Goal: Transaction & Acquisition: Purchase product/service

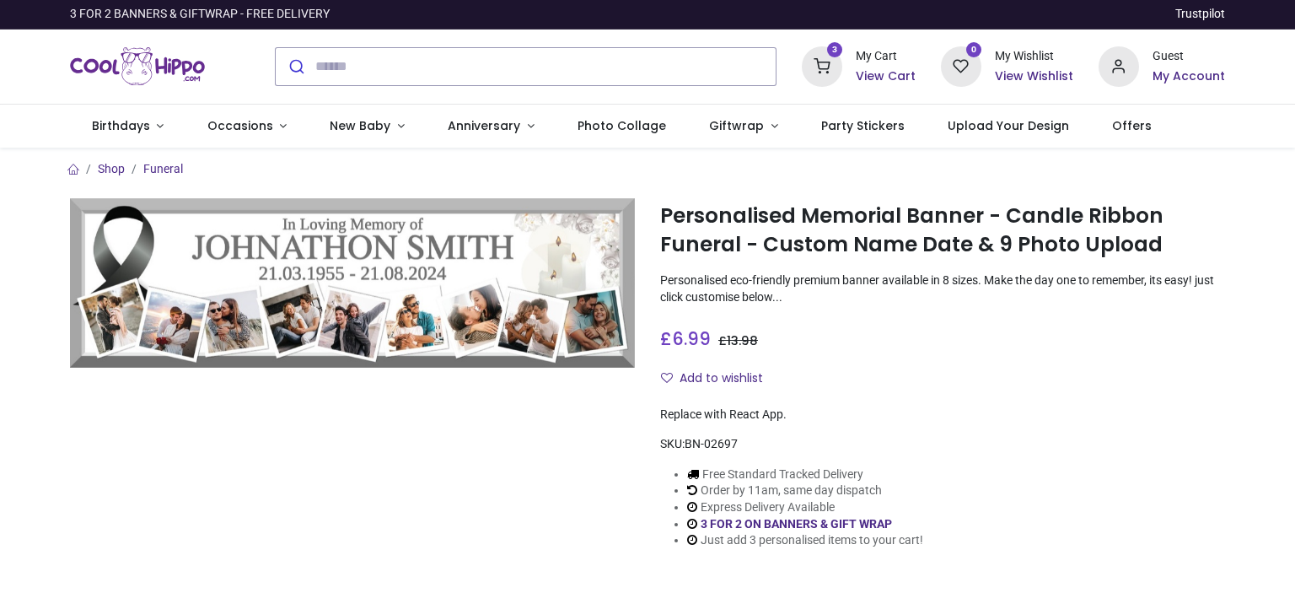
click at [886, 73] on h6 "View Cart" at bounding box center [886, 76] width 60 height 17
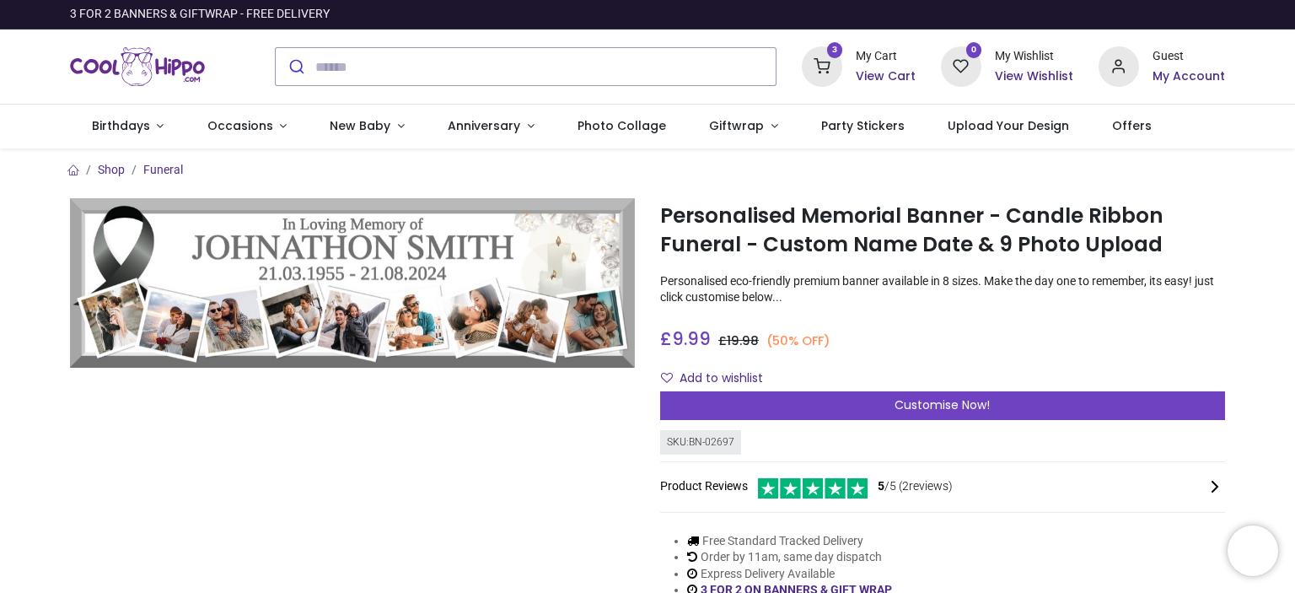
click at [886, 73] on h6 "View Cart" at bounding box center [886, 76] width 60 height 17
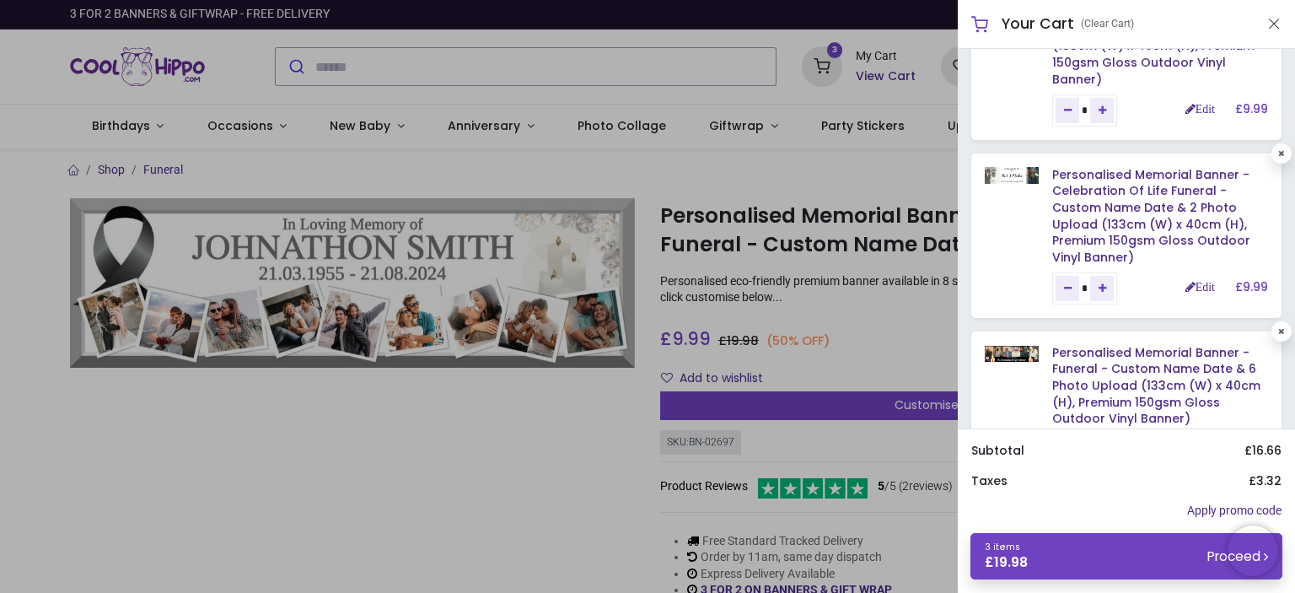
scroll to position [73, 0]
click at [1193, 287] on link "Edit" at bounding box center [1201, 285] width 30 height 12
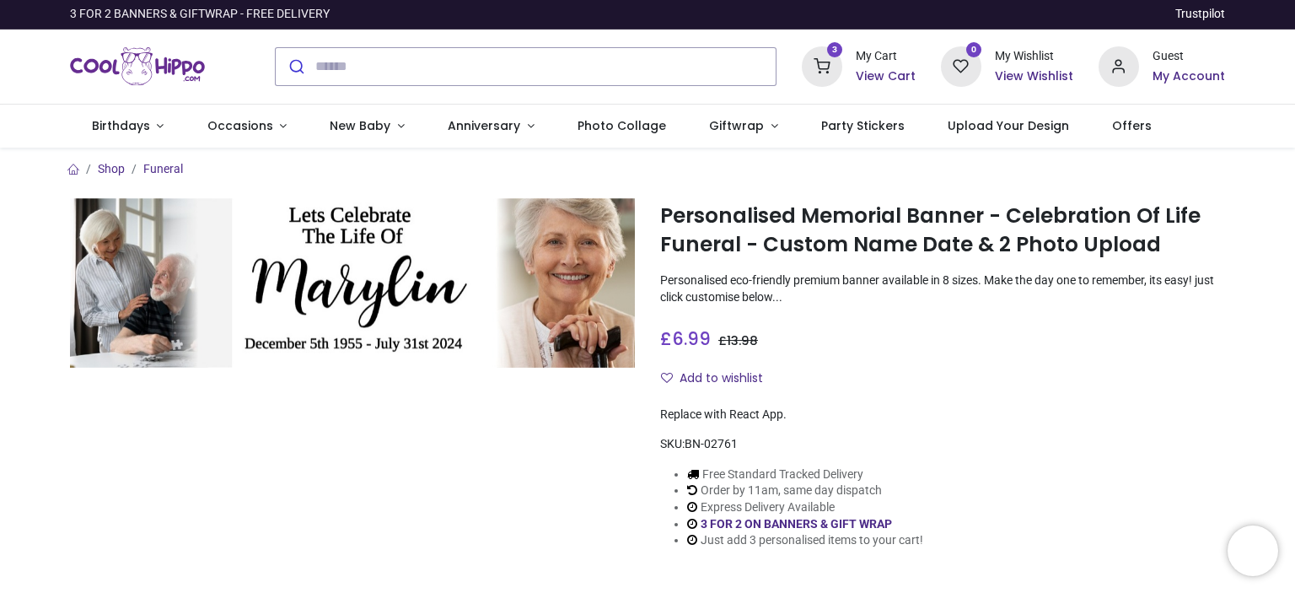
click at [894, 74] on h6 "View Cart" at bounding box center [886, 76] width 60 height 17
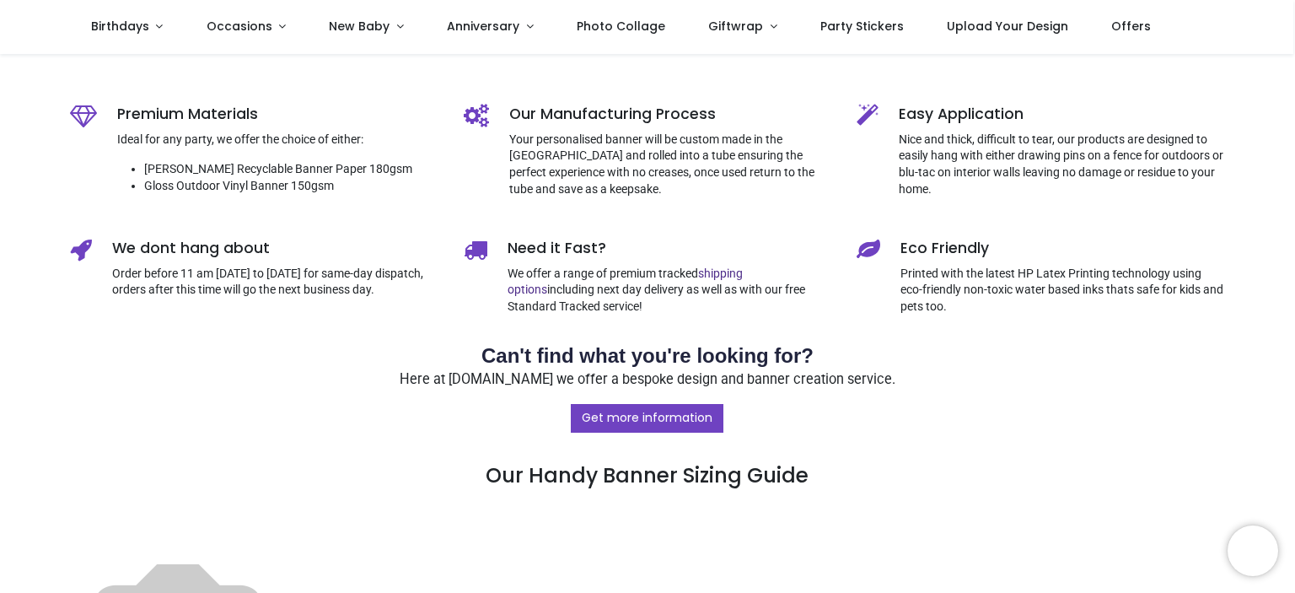
scroll to position [110, 0]
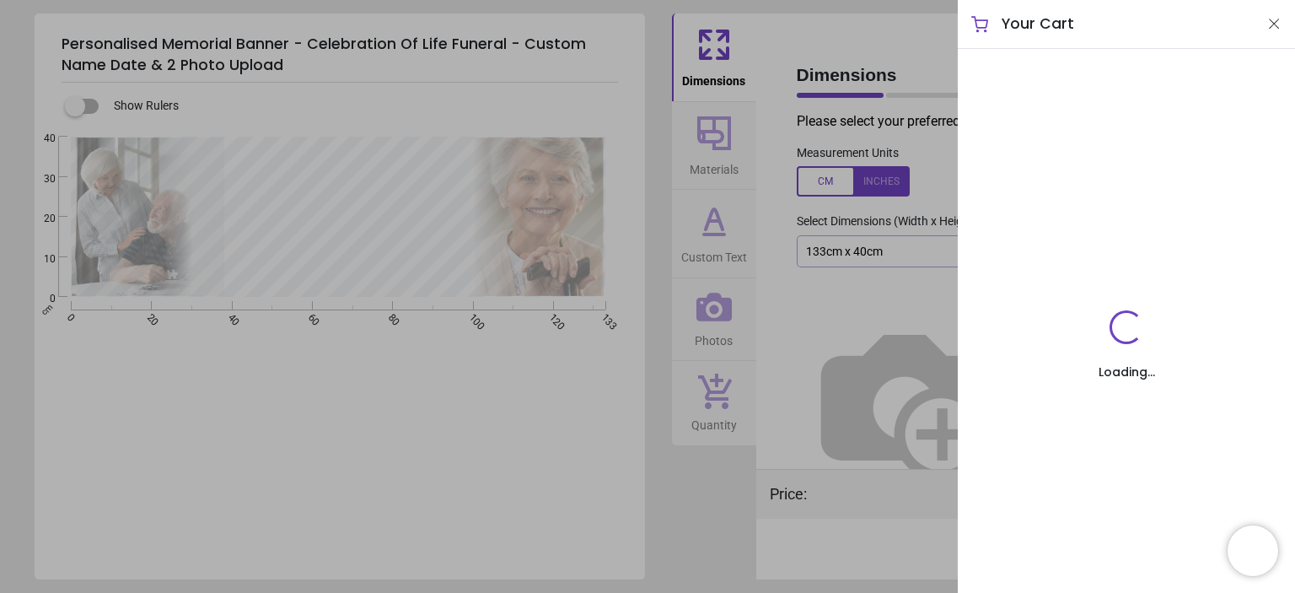
type textarea "**********"
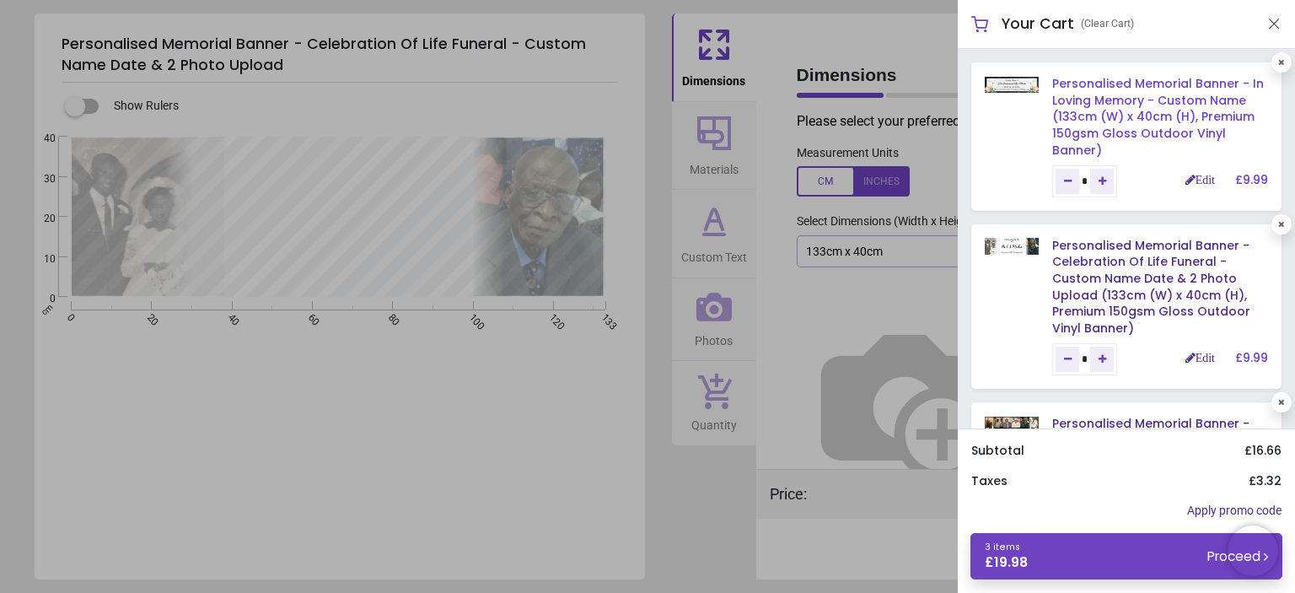
click at [1106, 120] on link "Personalised Memorial Banner - In Loving Memory - Custom Name (133cm (W) x 40cm…" at bounding box center [1159, 116] width 212 height 83
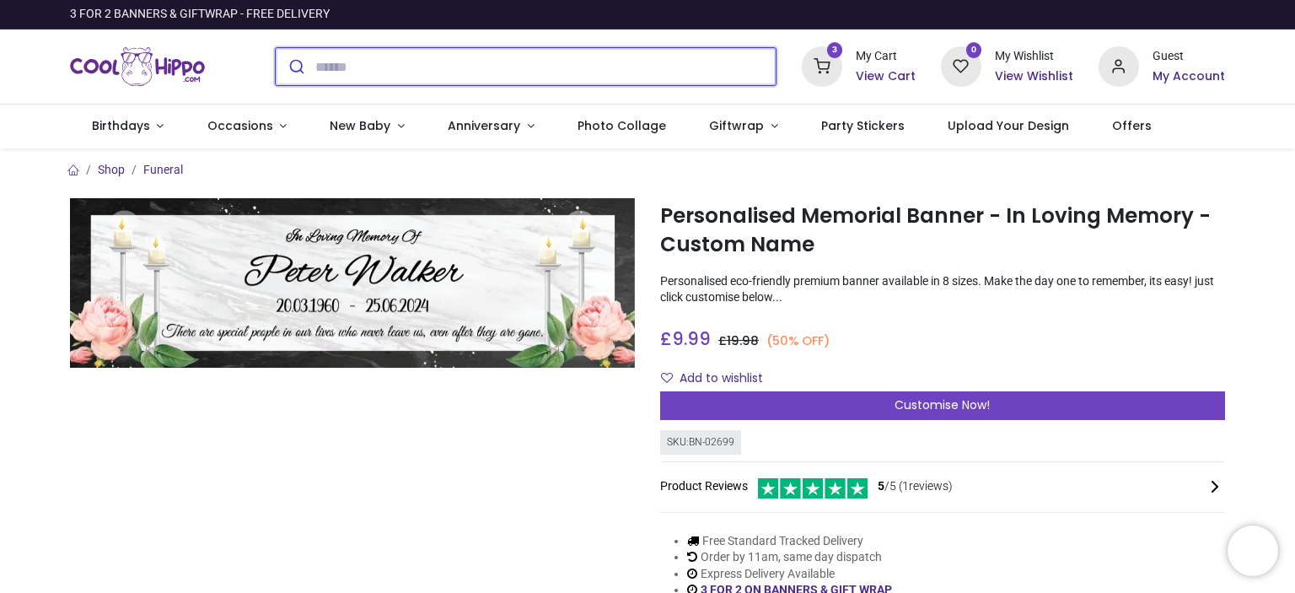
click at [462, 67] on input "search" at bounding box center [545, 66] width 460 height 37
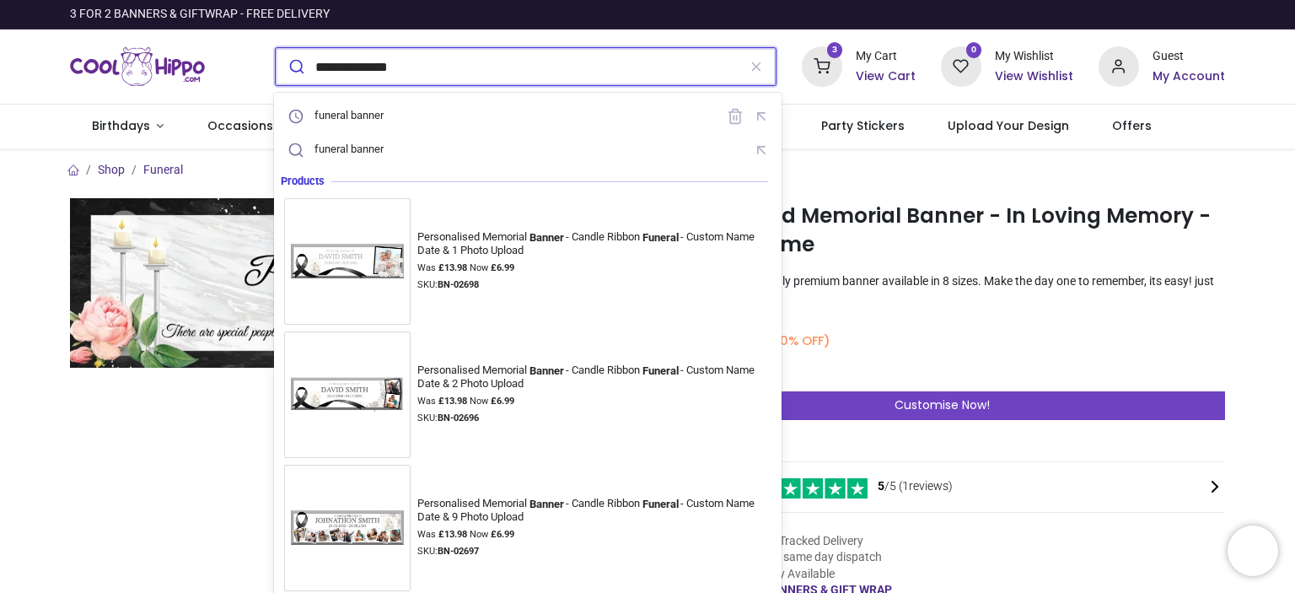
type input "**********"
click at [276, 48] on button "submit" at bounding box center [296, 66] width 40 height 37
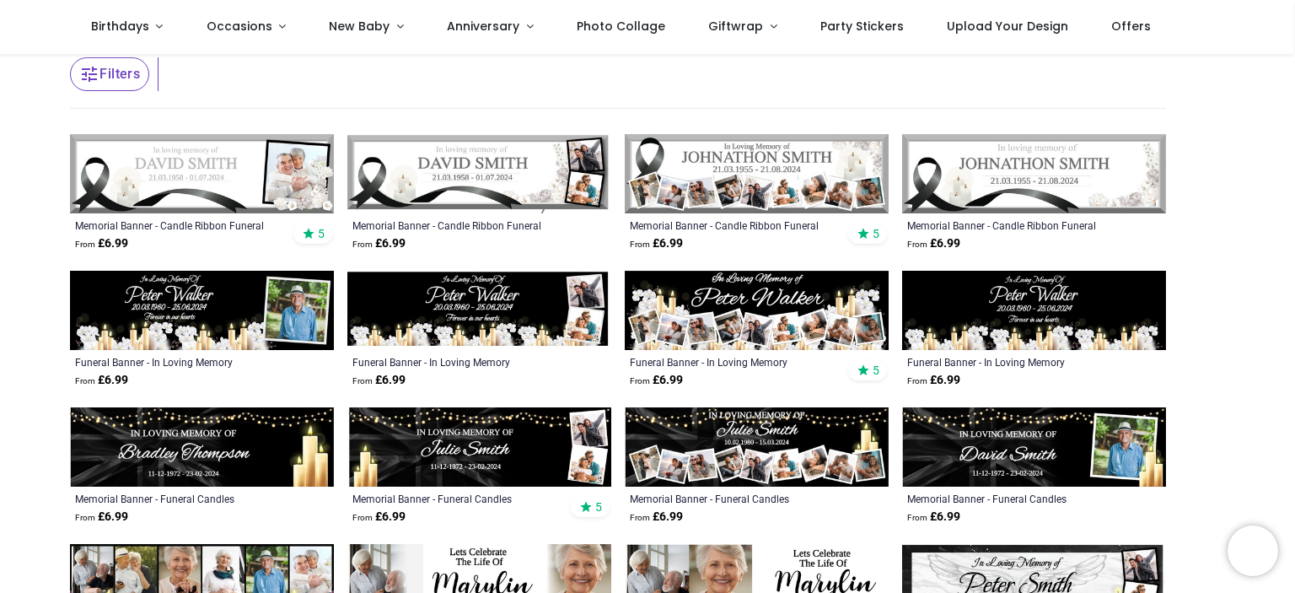
scroll to position [121, 0]
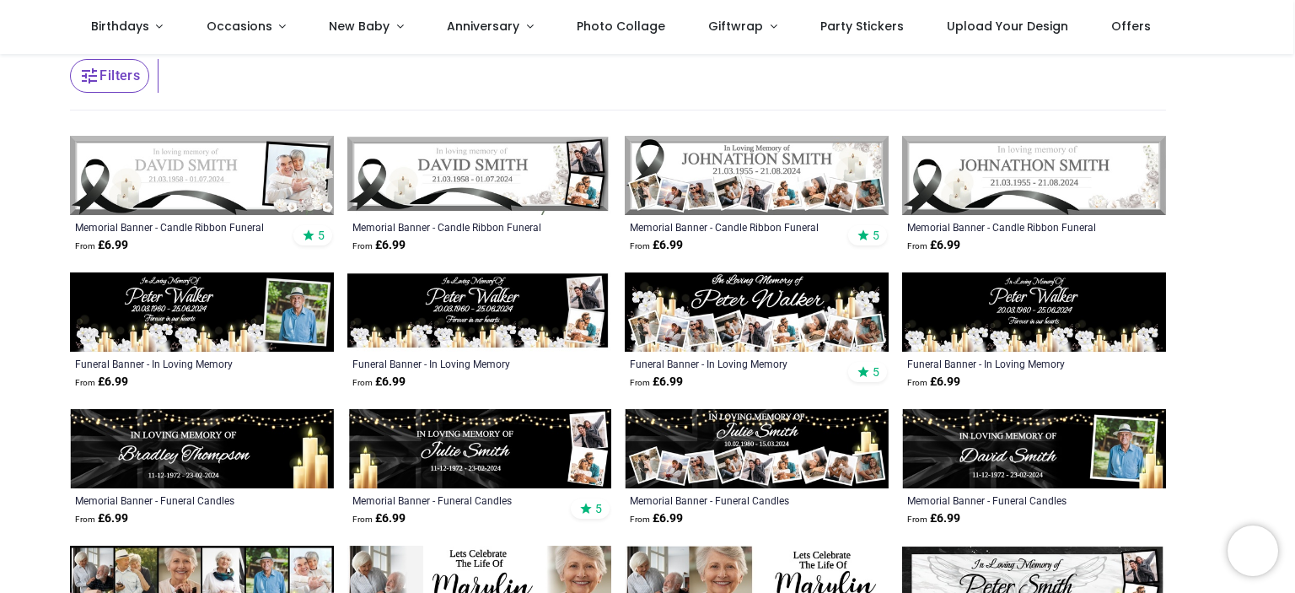
click at [287, 168] on img at bounding box center [202, 175] width 264 height 79
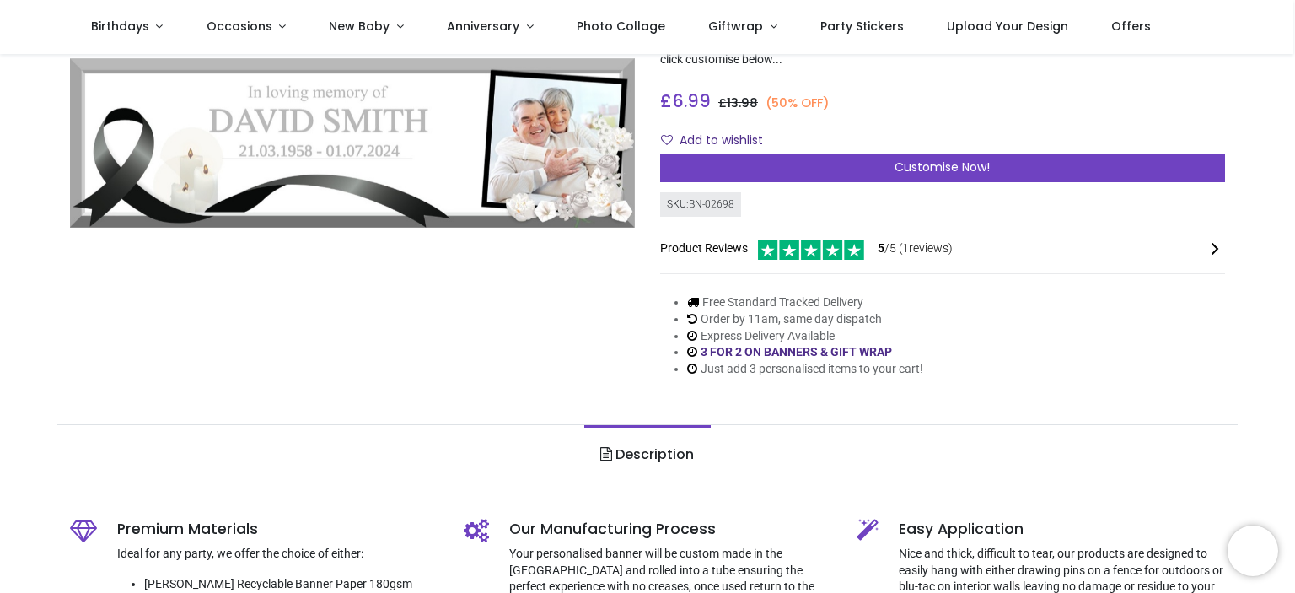
scroll to position [138, 0]
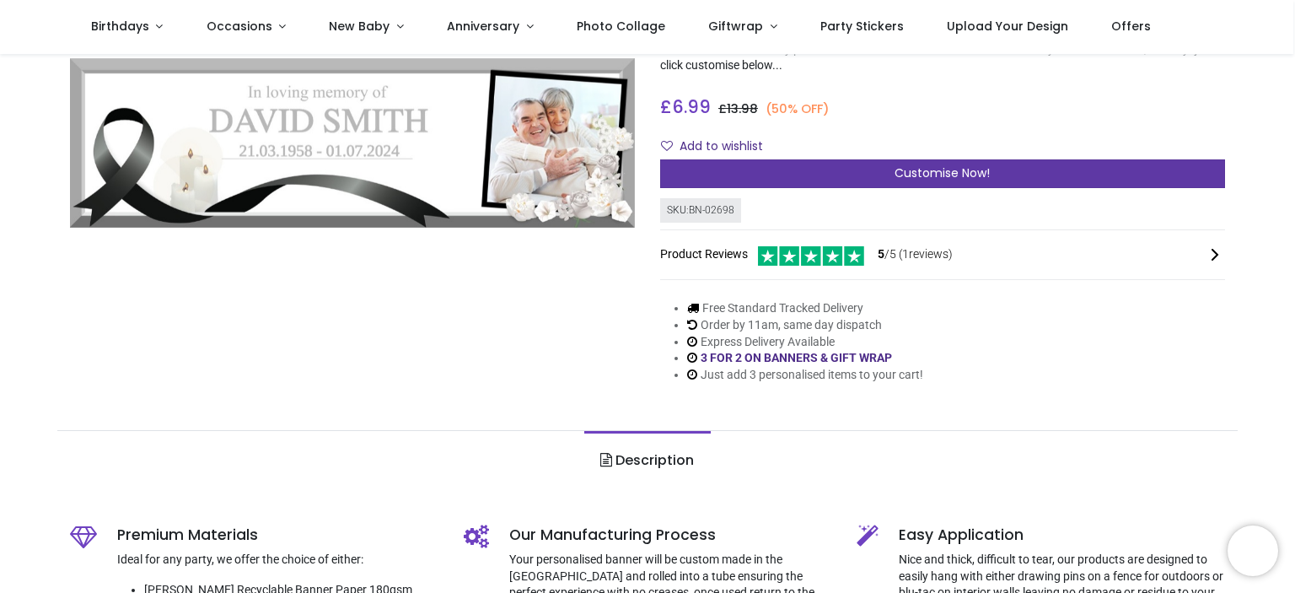
click at [957, 171] on span "Customise Now!" at bounding box center [942, 172] width 95 height 17
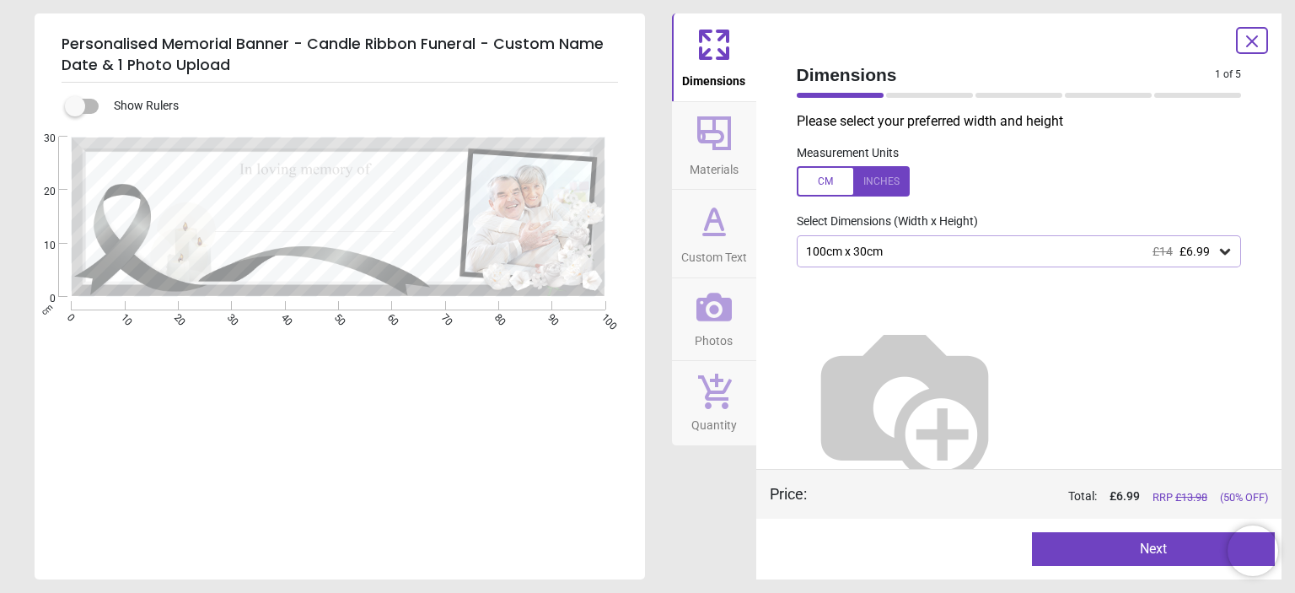
click at [1220, 252] on icon at bounding box center [1225, 252] width 10 height 6
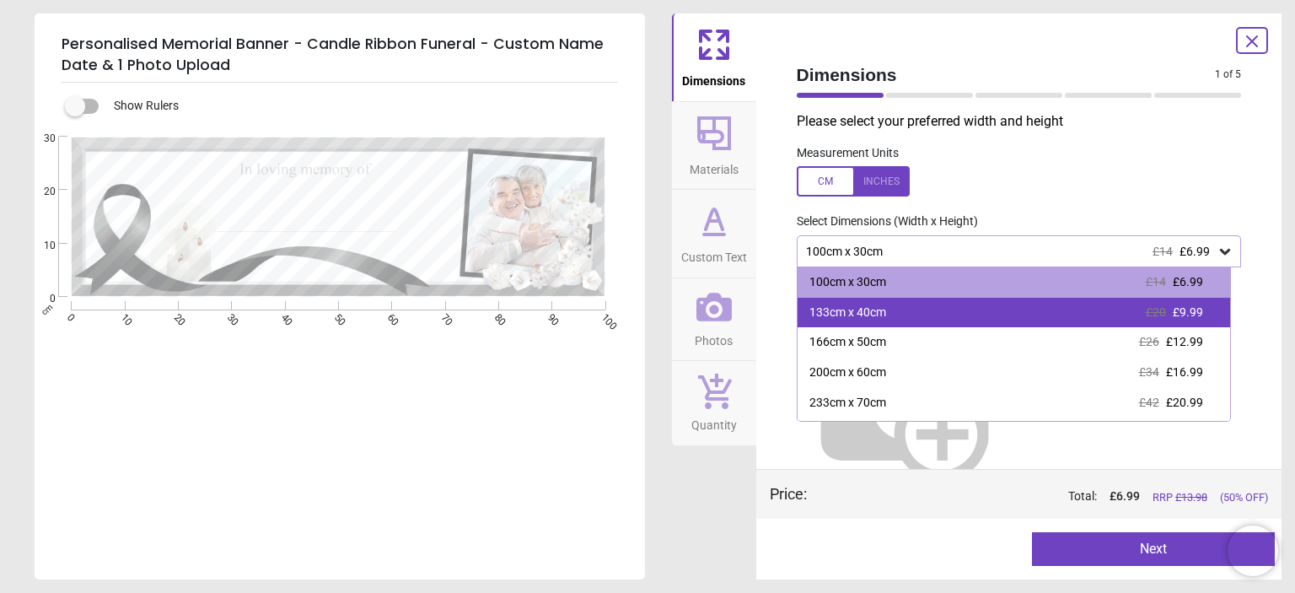
click at [1193, 309] on span "£9.99" at bounding box center [1188, 311] width 30 height 13
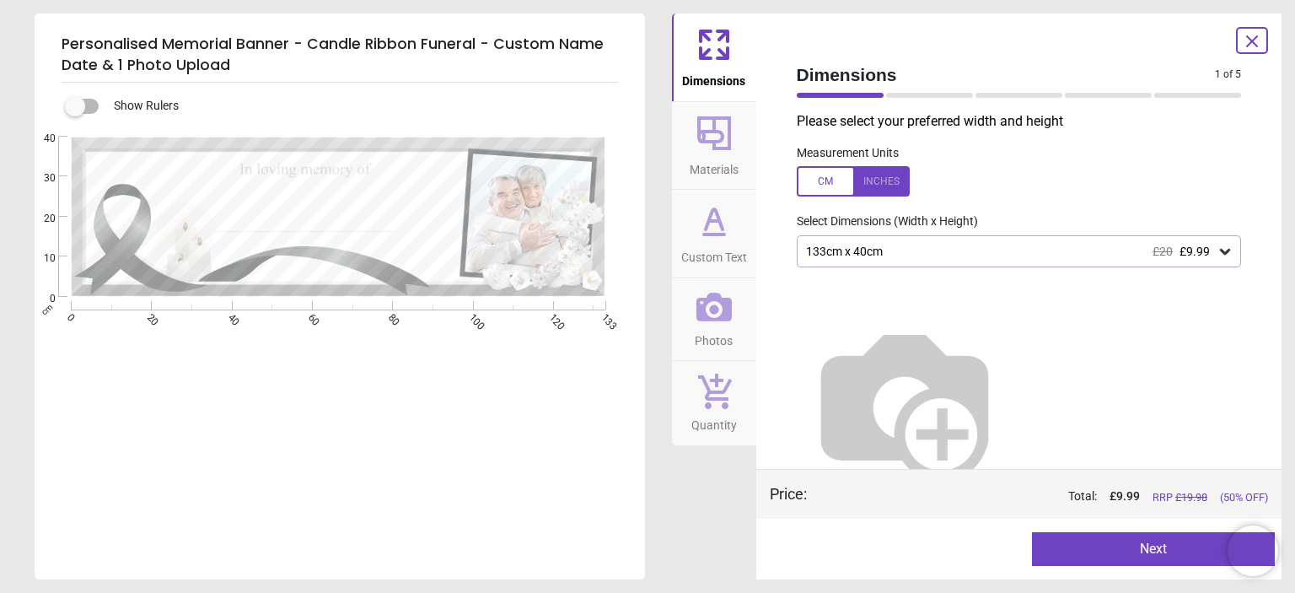
click at [1147, 548] on button "Next" at bounding box center [1153, 549] width 243 height 34
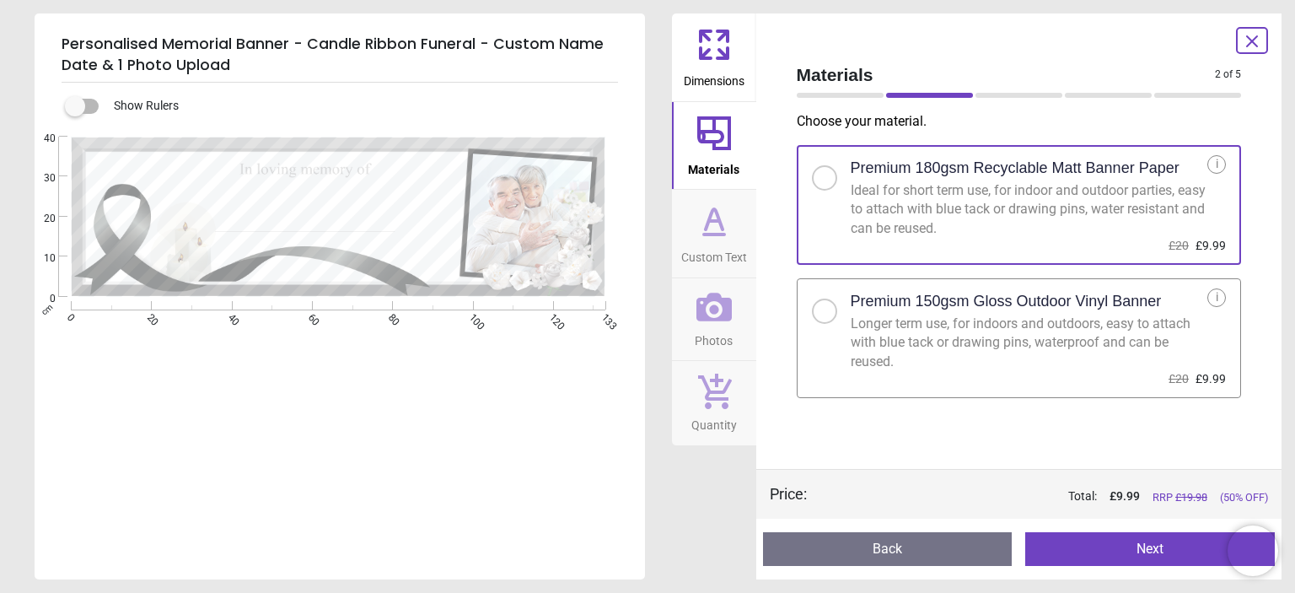
click at [829, 315] on div at bounding box center [824, 311] width 25 height 25
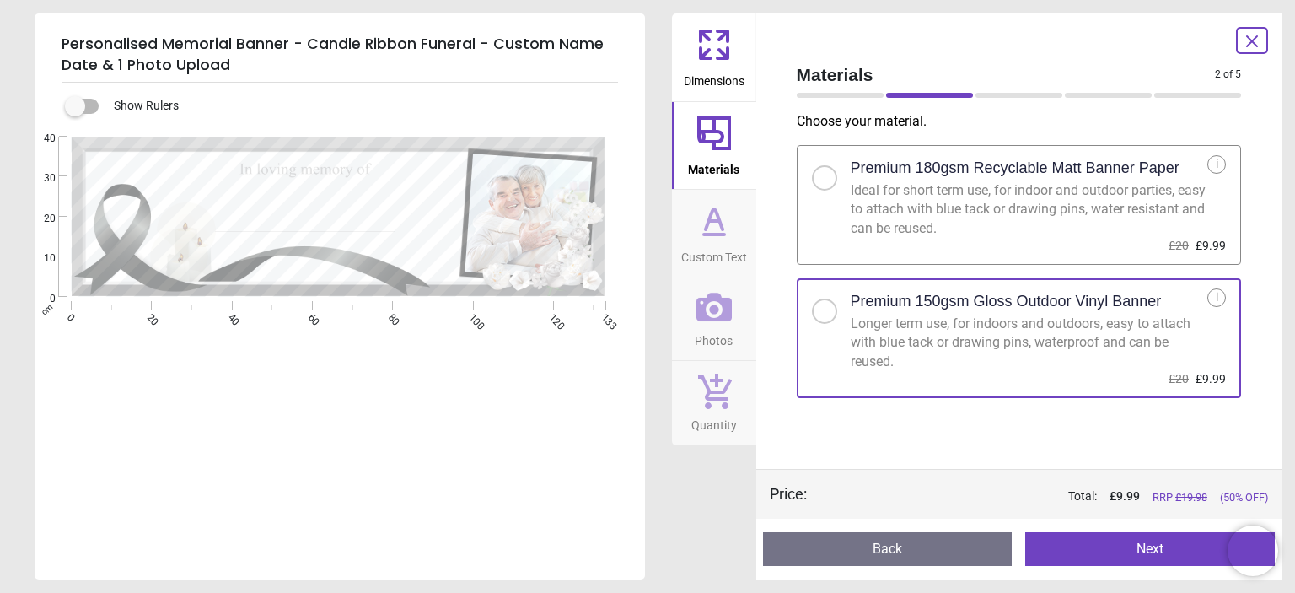
click at [1107, 546] on button "Next" at bounding box center [1151, 549] width 250 height 34
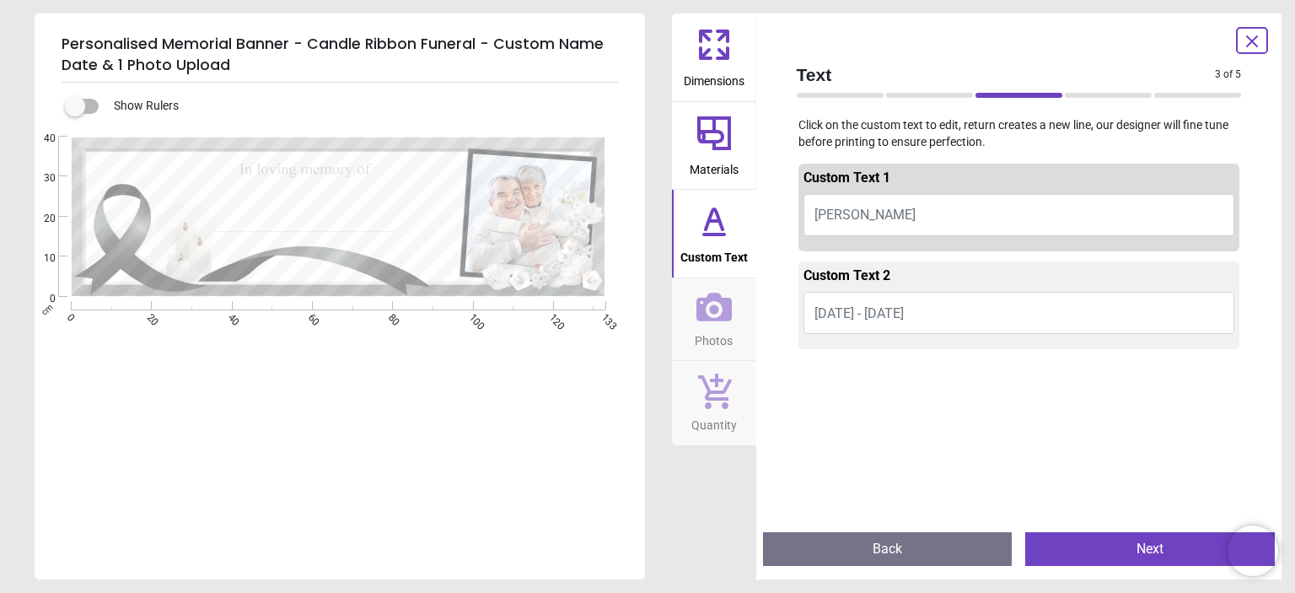
click at [905, 210] on button "DAVID SMITH" at bounding box center [1020, 215] width 432 height 42
type textarea "**********"
click at [840, 313] on span "21.03.1958 - 01.07.2024" at bounding box center [859, 313] width 89 height 16
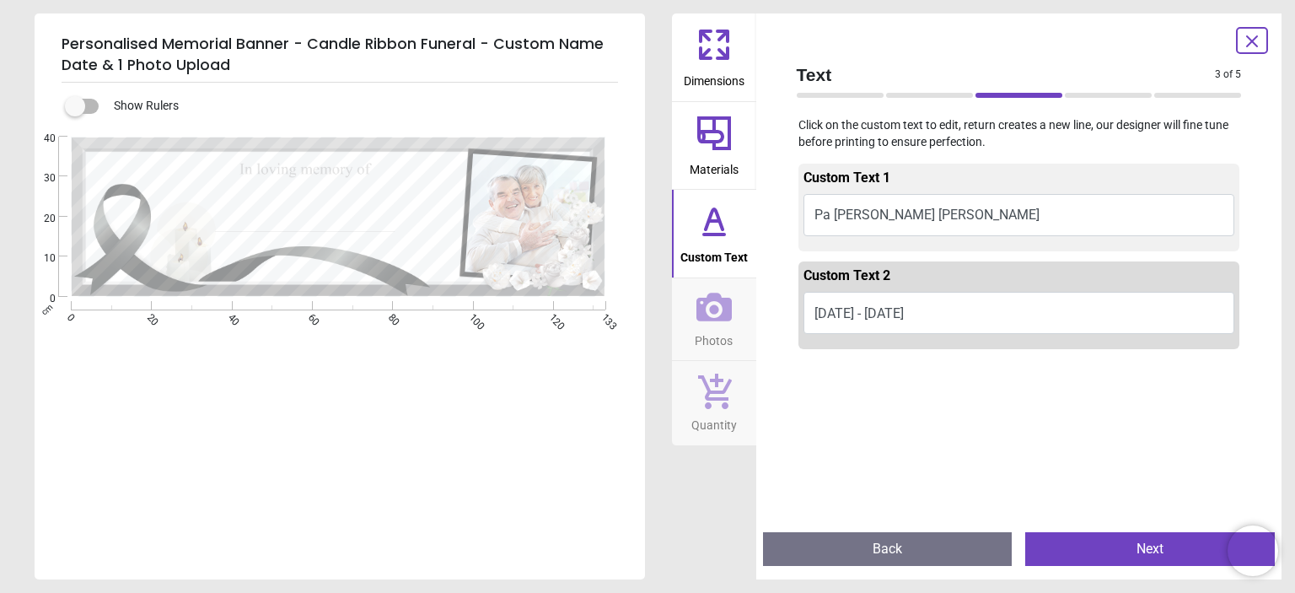
type textarea "**********"
click at [1100, 551] on button "Next" at bounding box center [1151, 549] width 250 height 34
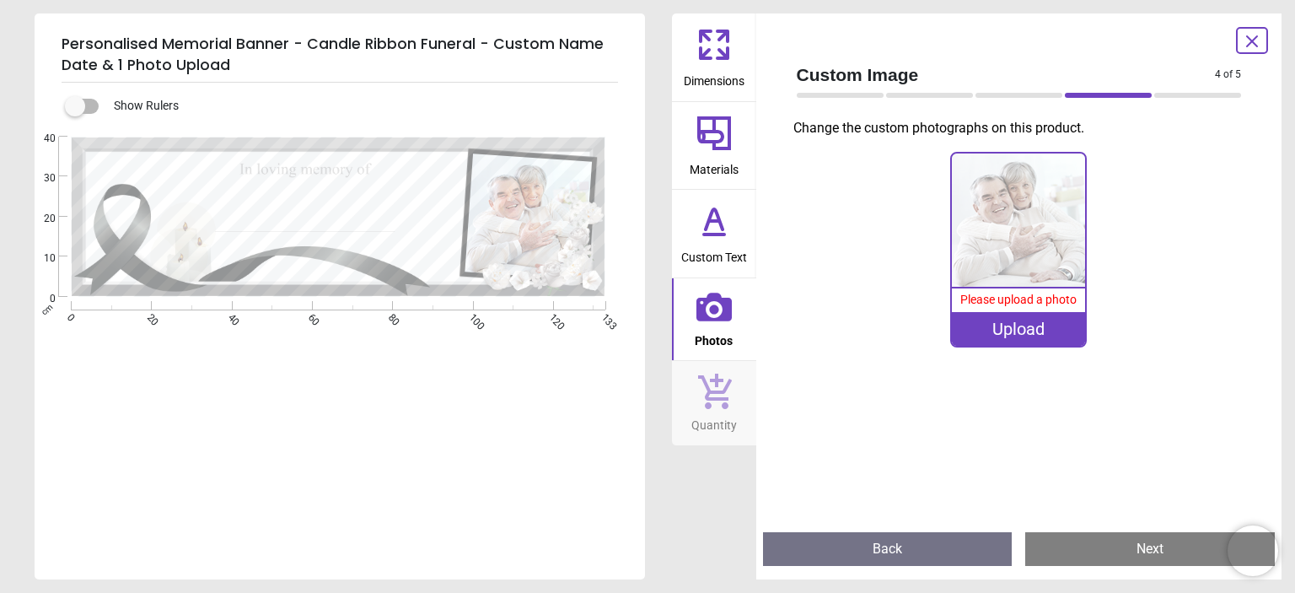
click at [1028, 327] on div "Upload" at bounding box center [1018, 329] width 133 height 34
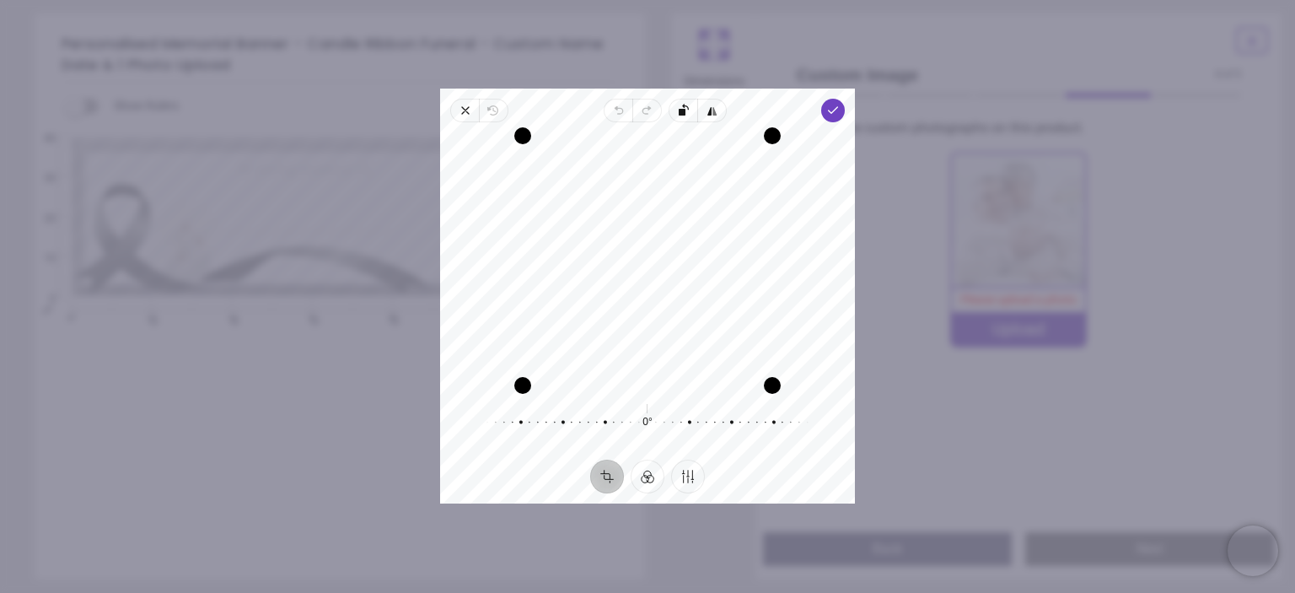
drag, startPoint x: 633, startPoint y: 248, endPoint x: 644, endPoint y: 364, distance: 116.1
click at [644, 364] on div "Recenter" at bounding box center [648, 261] width 388 height 250
click at [832, 113] on polyline "button" at bounding box center [833, 110] width 9 height 6
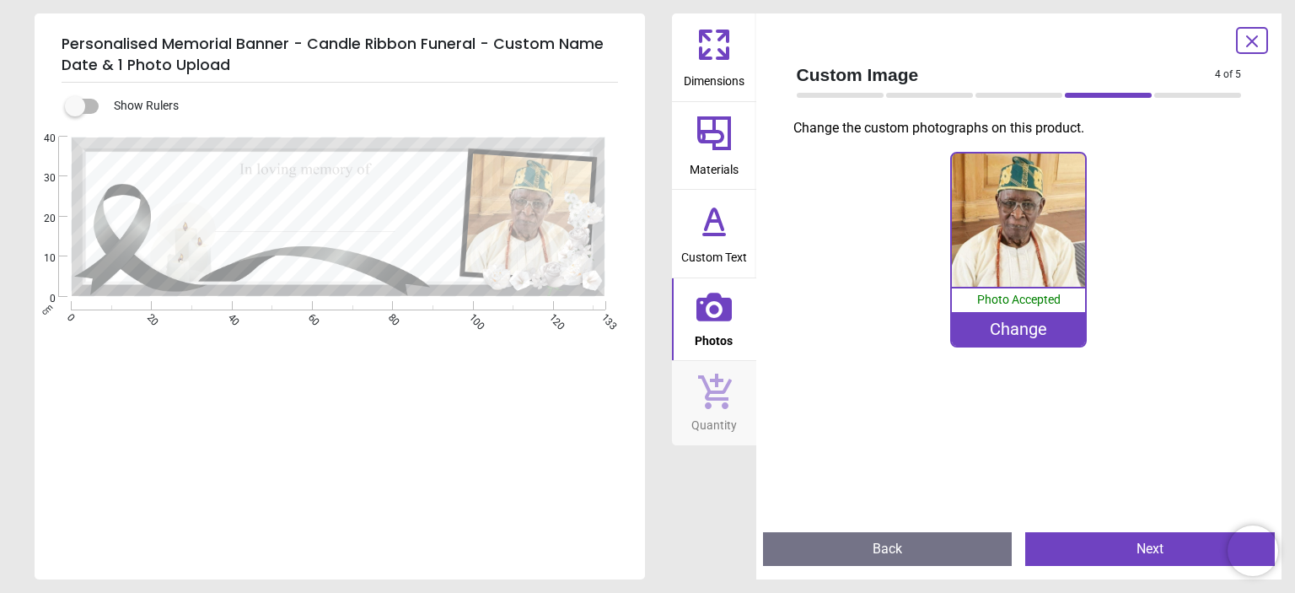
click at [1157, 549] on button "Next" at bounding box center [1151, 549] width 250 height 34
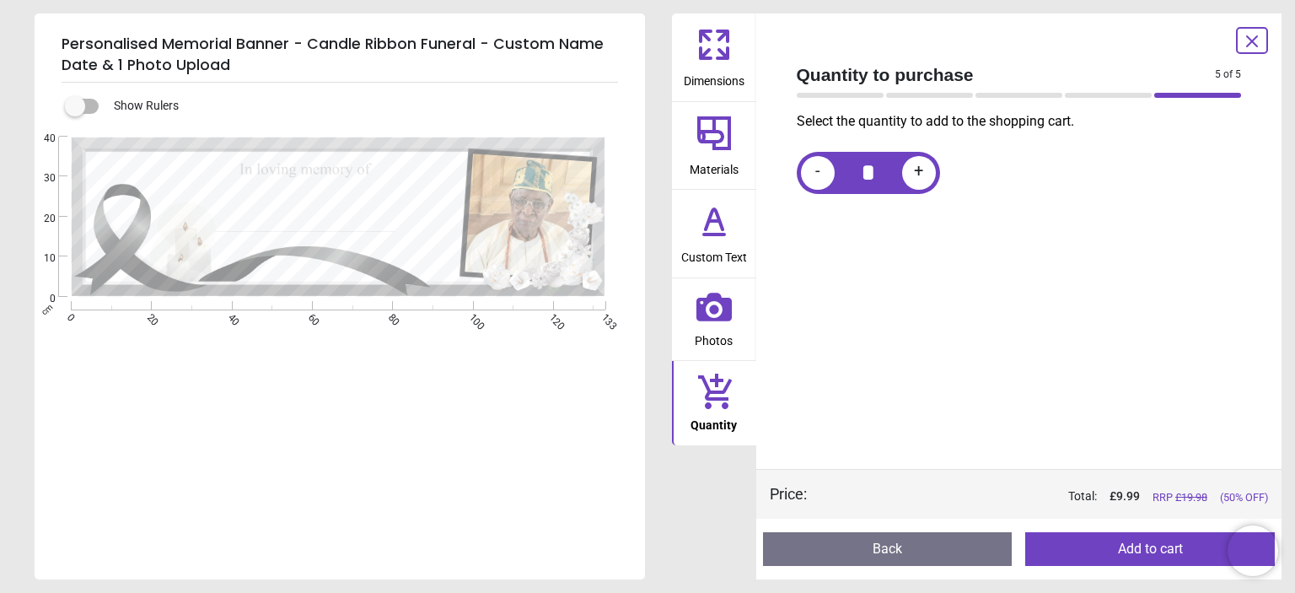
click at [1154, 548] on button "Add to cart" at bounding box center [1151, 549] width 250 height 34
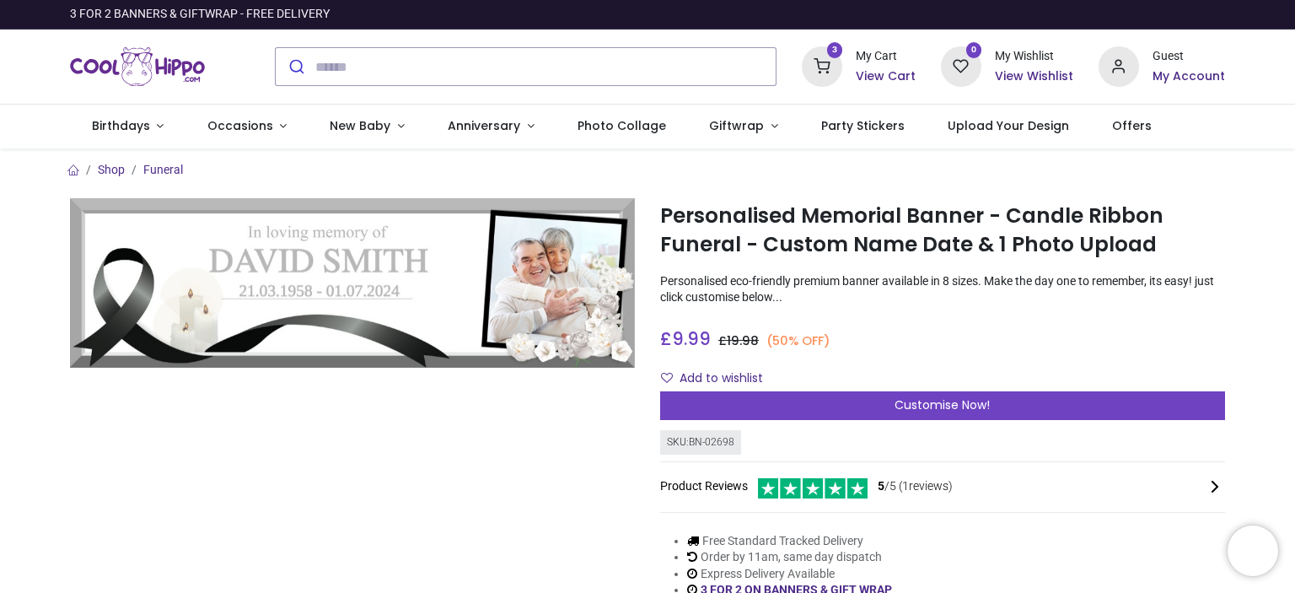
click at [886, 75] on h6 "View Cart" at bounding box center [886, 76] width 60 height 17
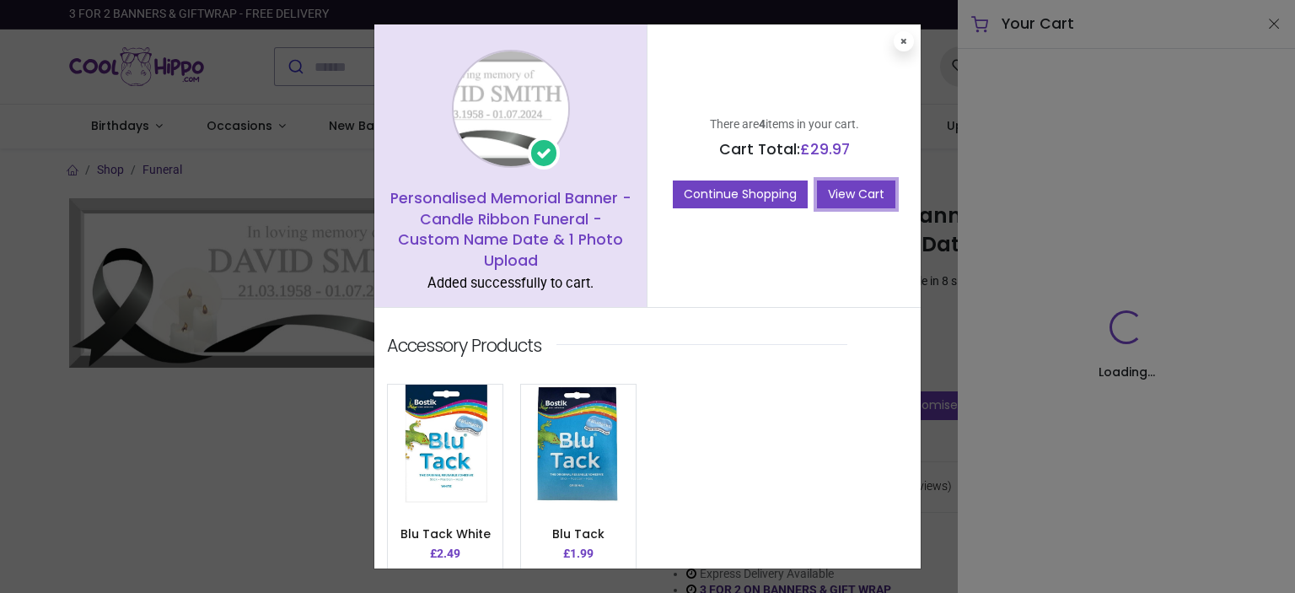
click at [847, 184] on link "View Cart" at bounding box center [856, 194] width 78 height 29
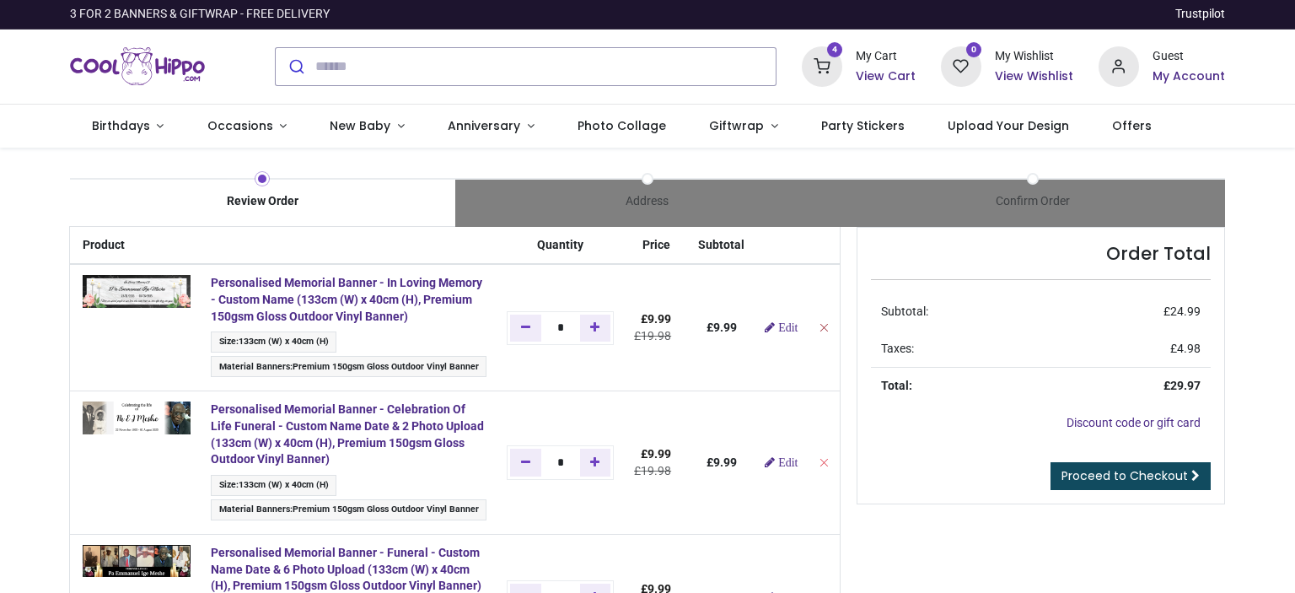
click at [820, 325] on icon "Remove from cart" at bounding box center [824, 327] width 12 height 12
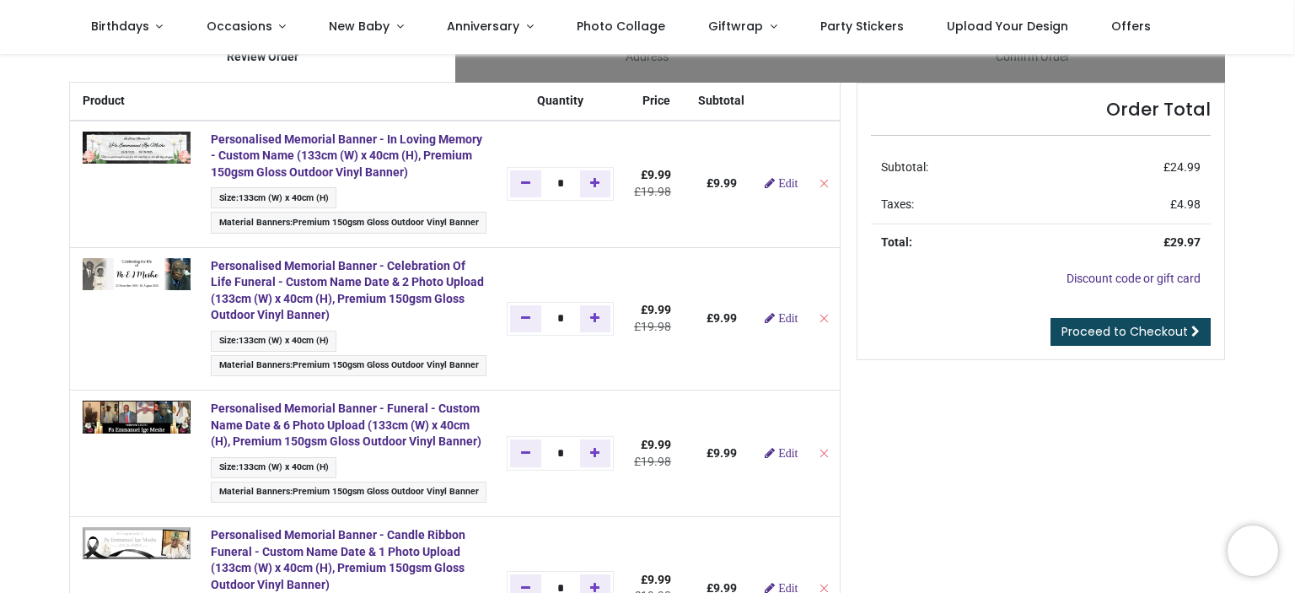
scroll to position [47, 0]
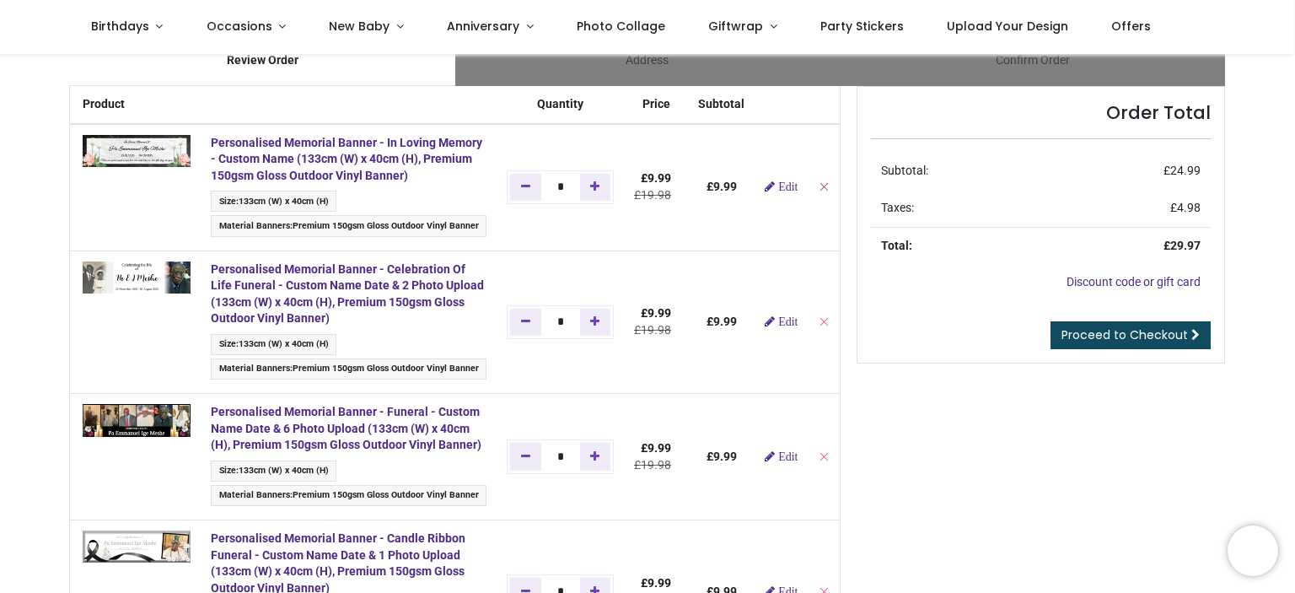
click at [818, 185] on icon "Remove from cart" at bounding box center [824, 186] width 12 height 12
type input "*"
click at [819, 183] on icon "Remove from cart" at bounding box center [824, 186] width 12 height 12
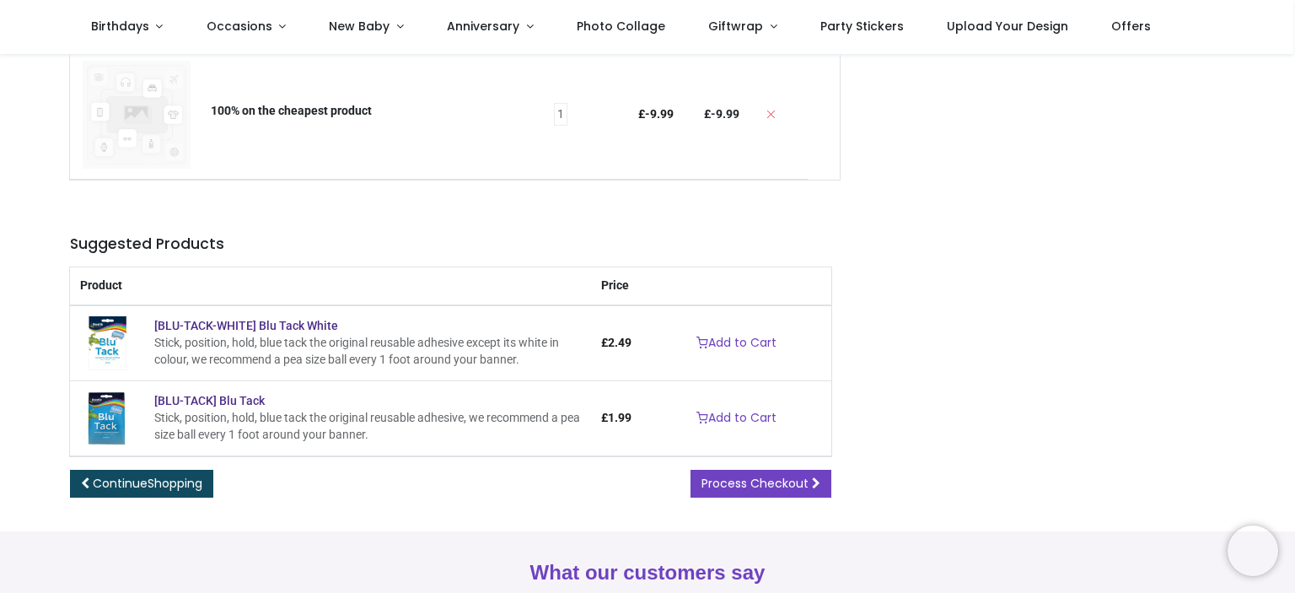
scroll to position [536, 0]
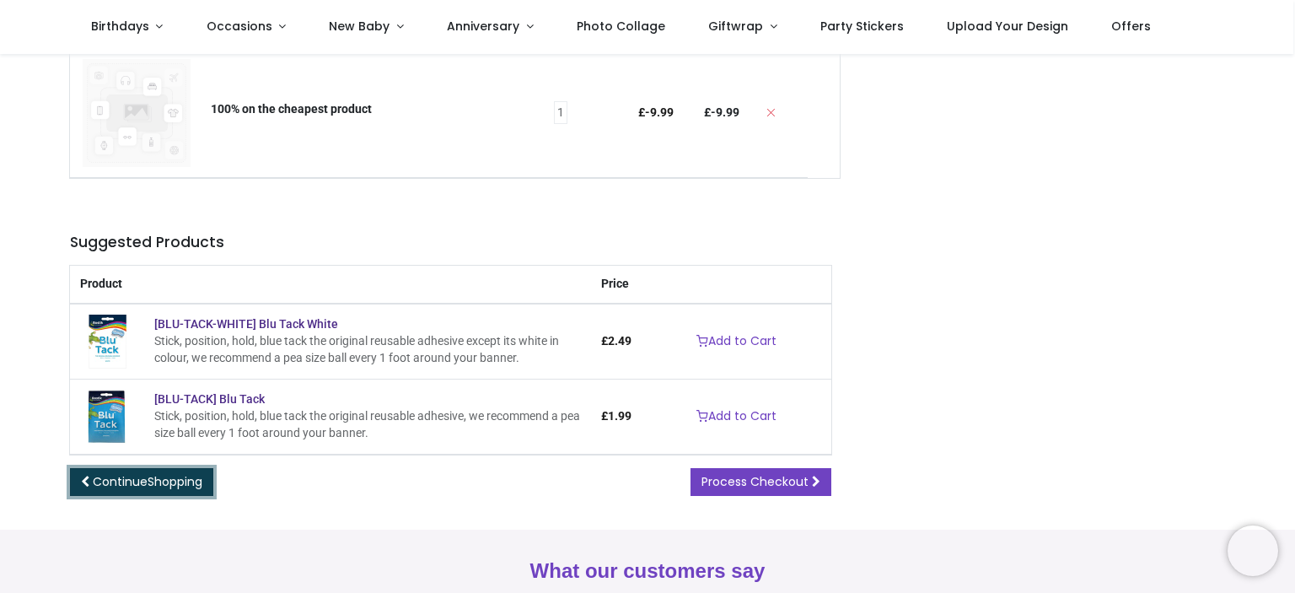
click at [163, 490] on span "Shopping" at bounding box center [175, 481] width 55 height 17
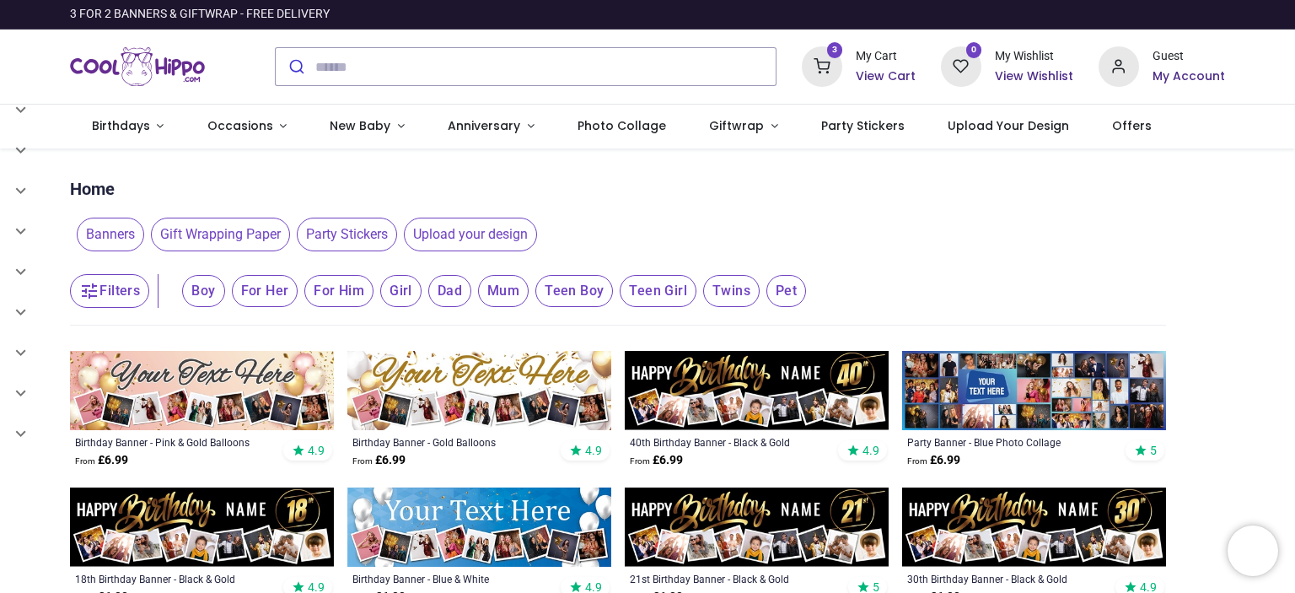
click at [898, 73] on h6 "View Cart" at bounding box center [886, 76] width 60 height 17
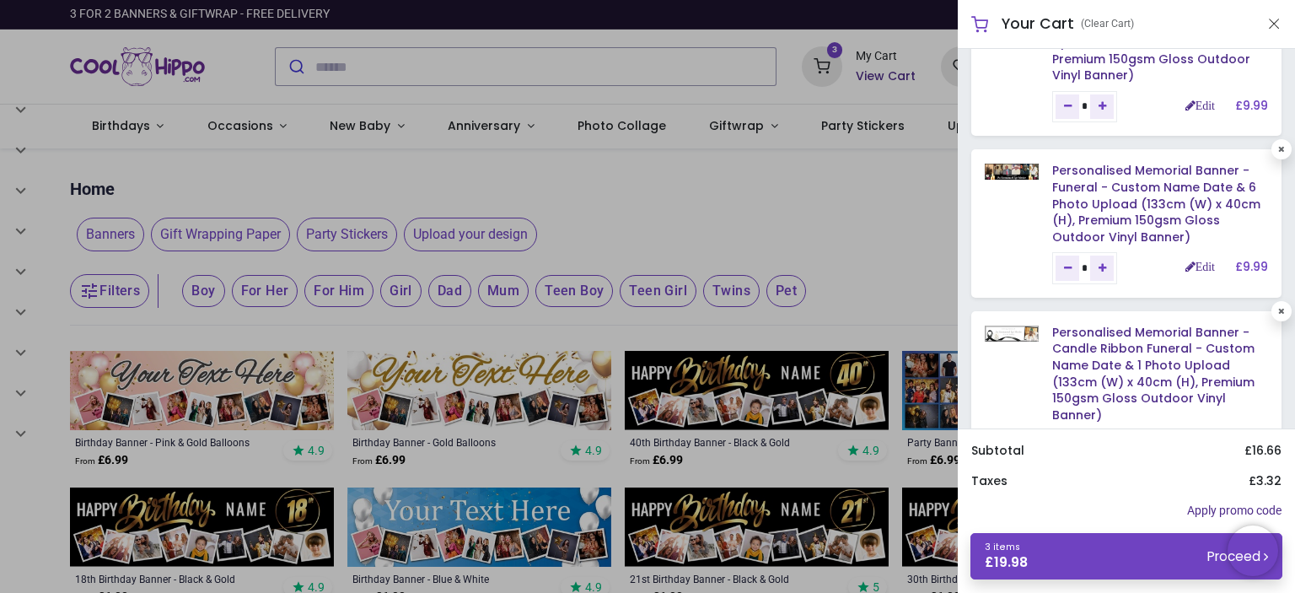
scroll to position [93, 0]
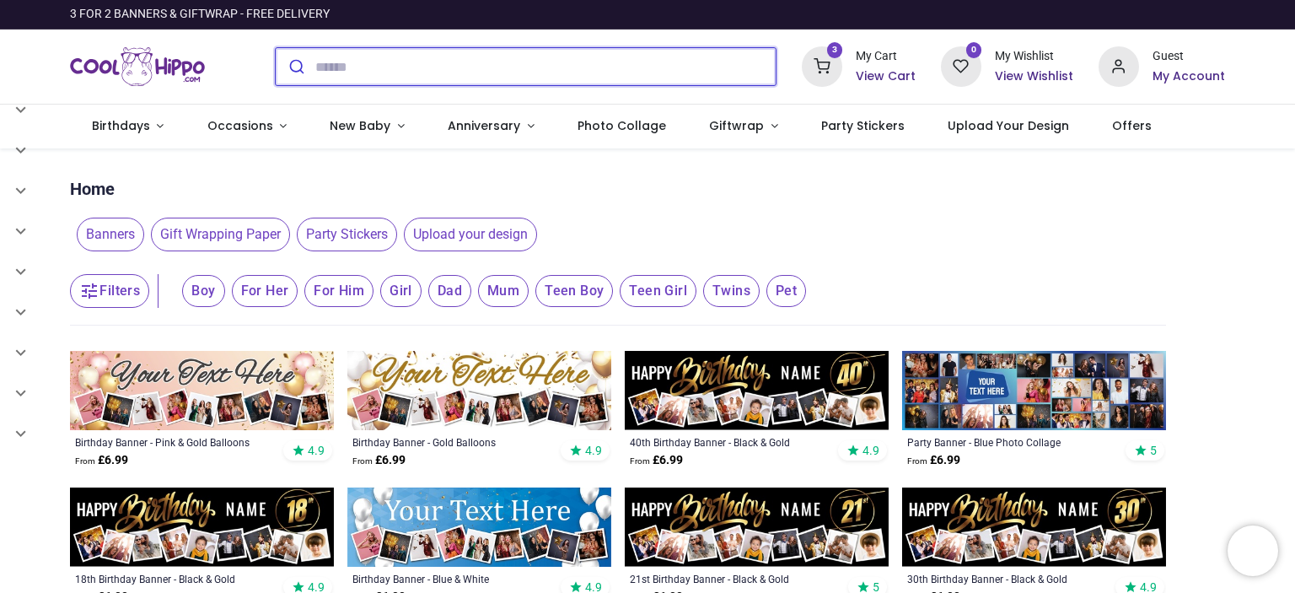
click at [546, 63] on input "search" at bounding box center [545, 66] width 460 height 37
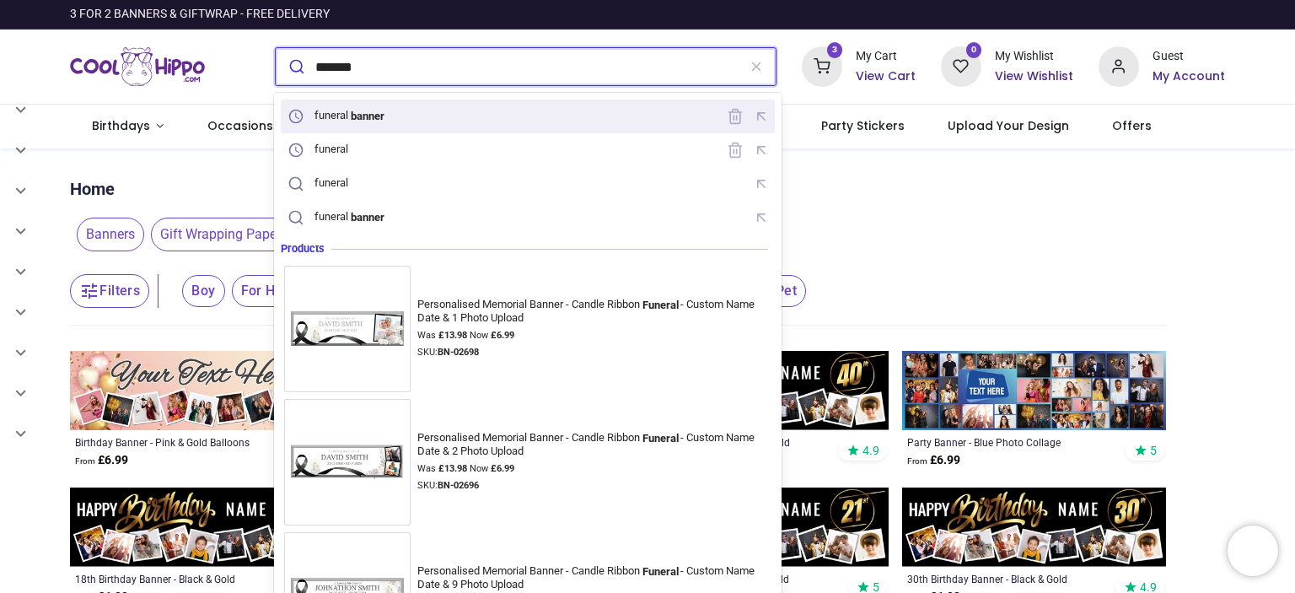
click at [503, 118] on div "funeral banner" at bounding box center [527, 116] width 487 height 26
type input "**********"
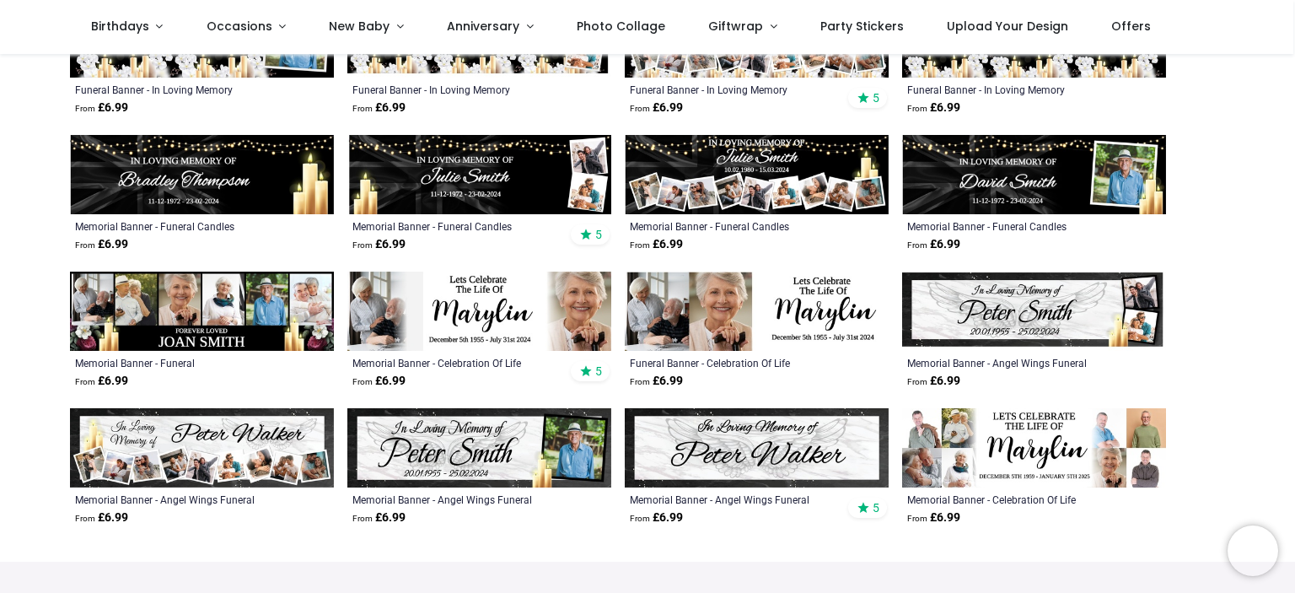
scroll to position [401, 0]
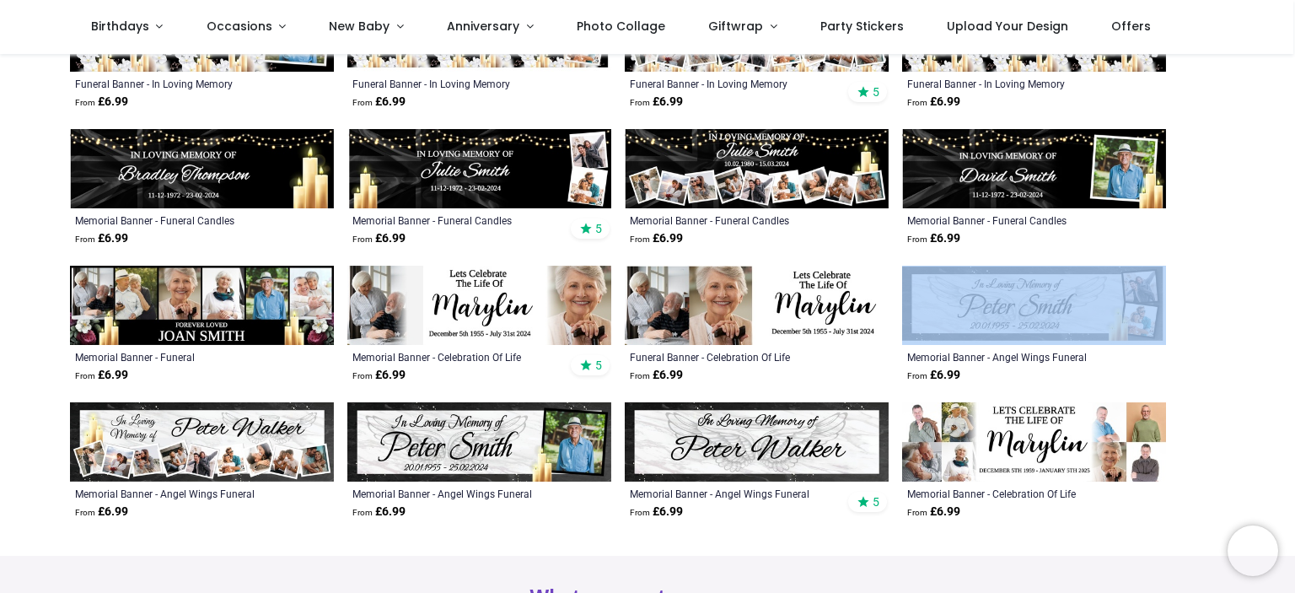
drag, startPoint x: 1292, startPoint y: 267, endPoint x: 1292, endPoint y: 237, distance: 30.4
click at [1292, 237] on div "Pricelist : Public Pricelist Public Pricelist Categories All Products" at bounding box center [647, 104] width 1295 height 903
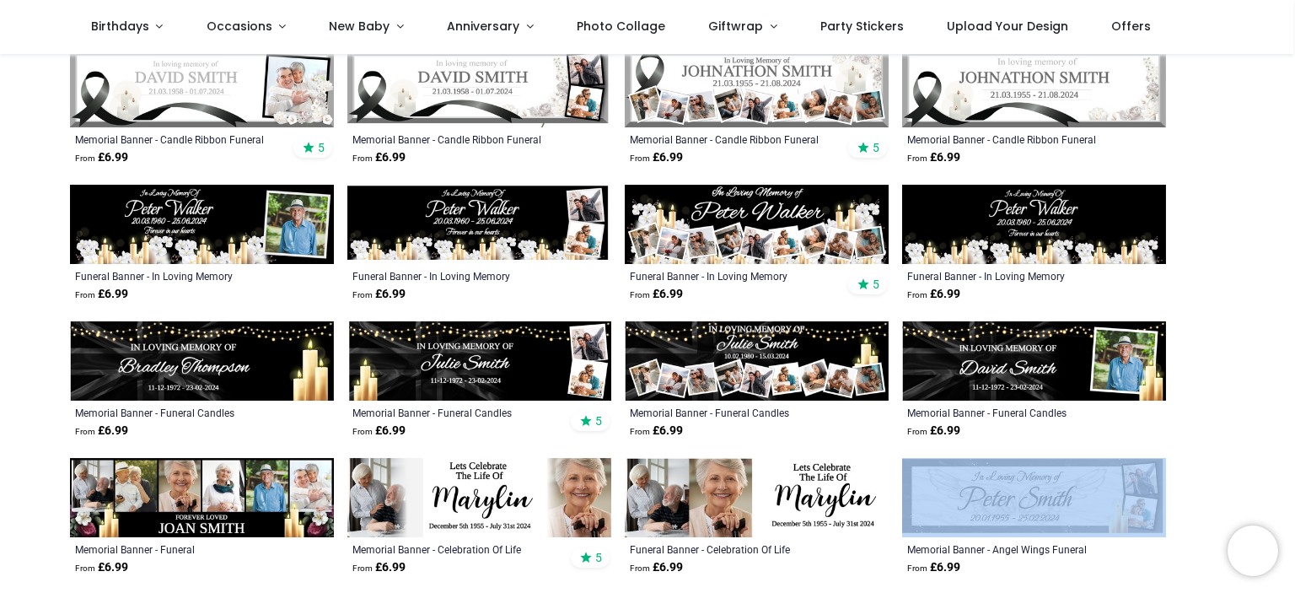
scroll to position [202, 0]
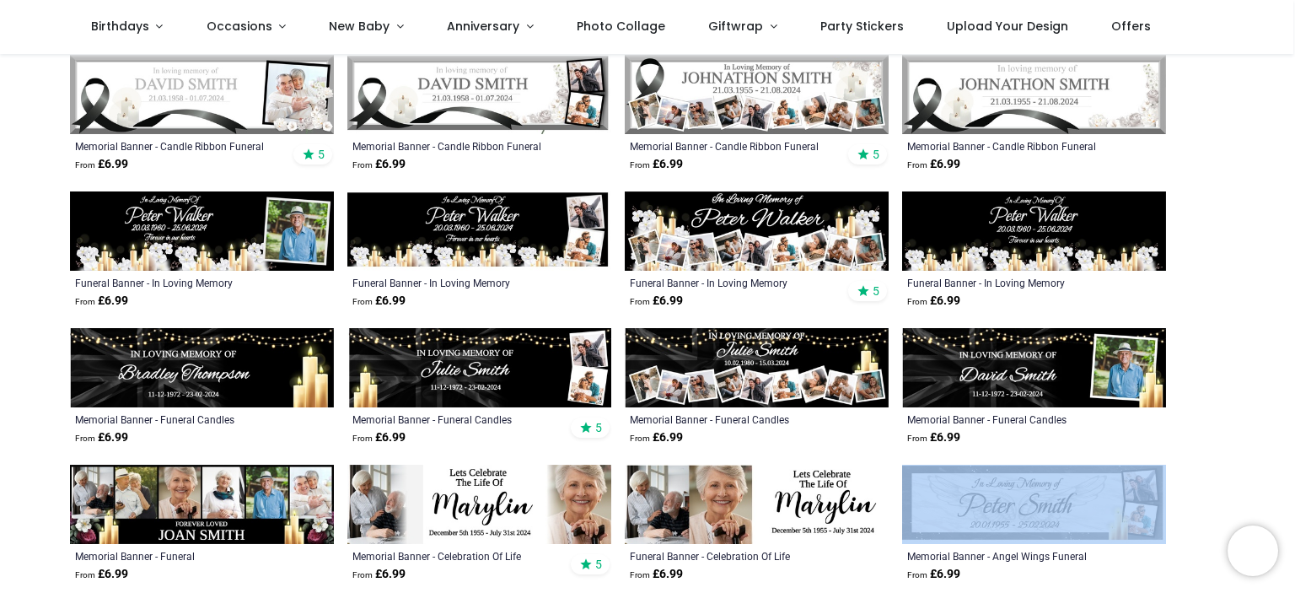
click at [838, 378] on img at bounding box center [757, 367] width 264 height 79
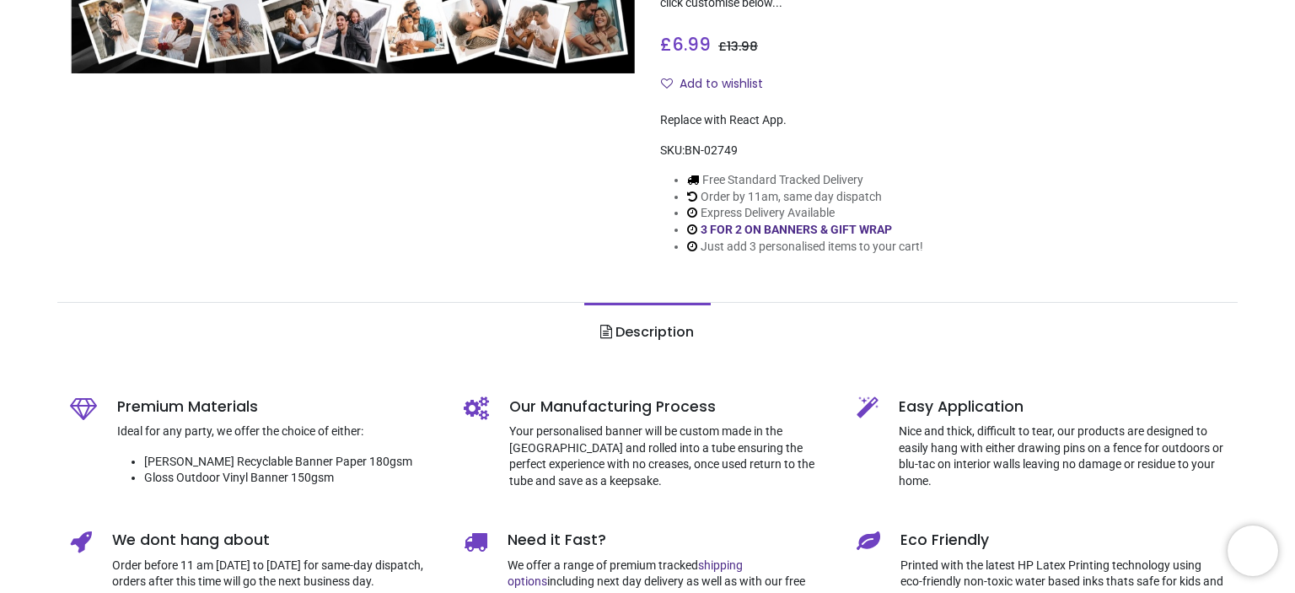
scroll to position [140, 0]
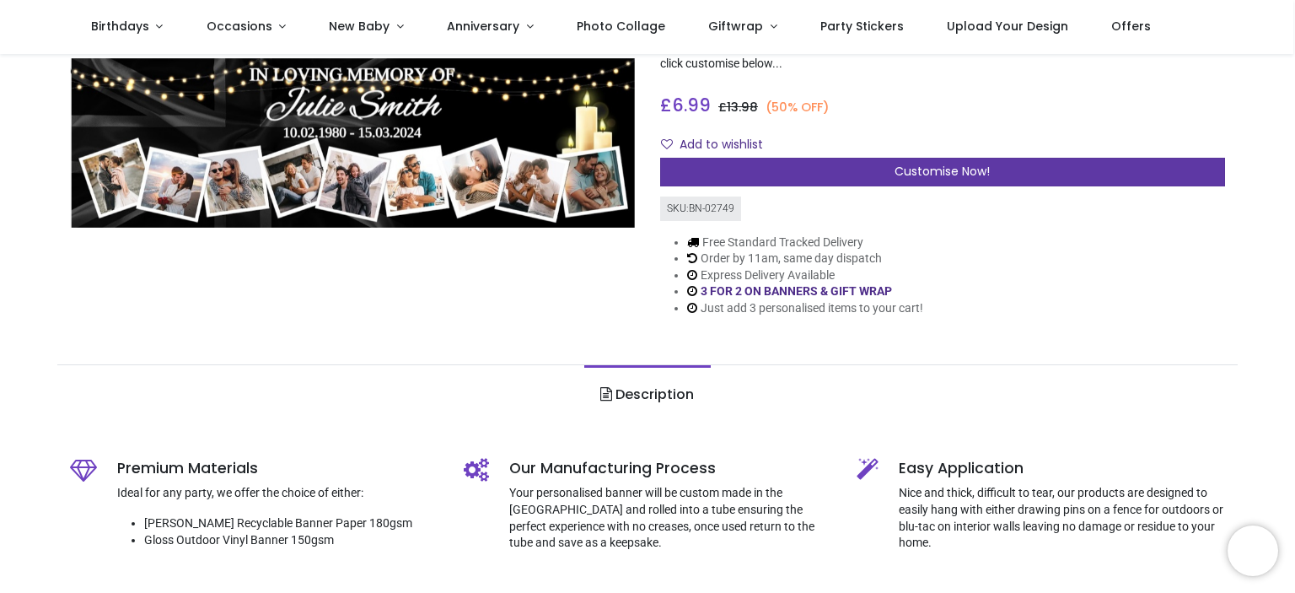
click at [931, 171] on span "Customise Now!" at bounding box center [942, 171] width 95 height 17
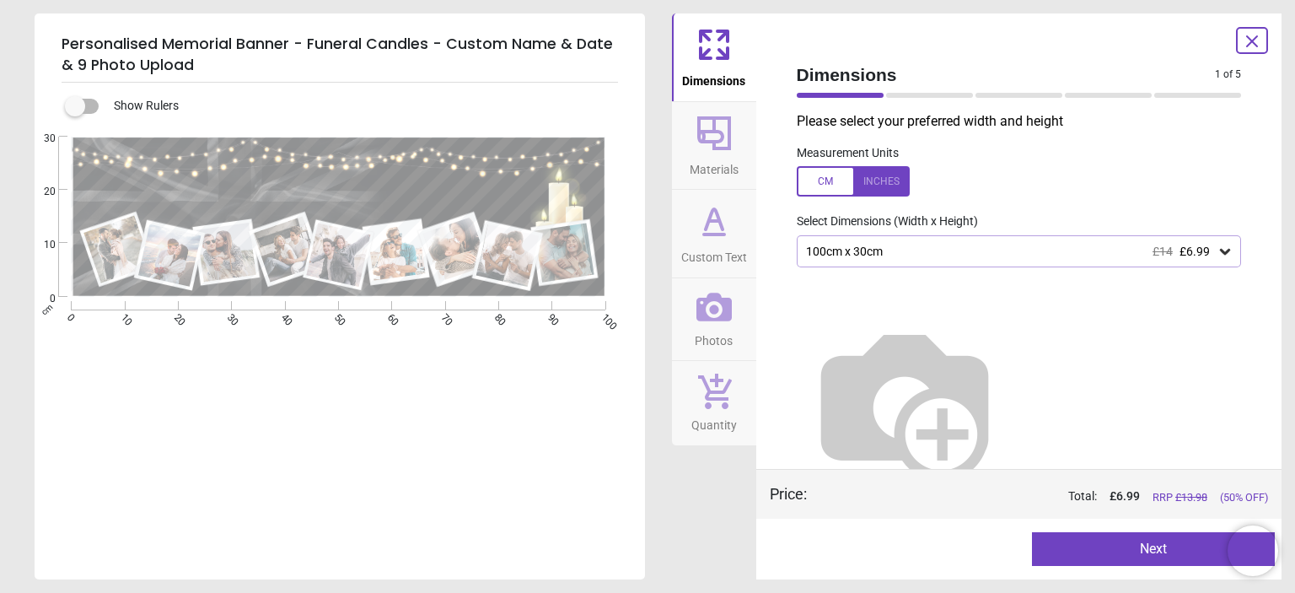
click at [1220, 251] on icon at bounding box center [1225, 252] width 10 height 6
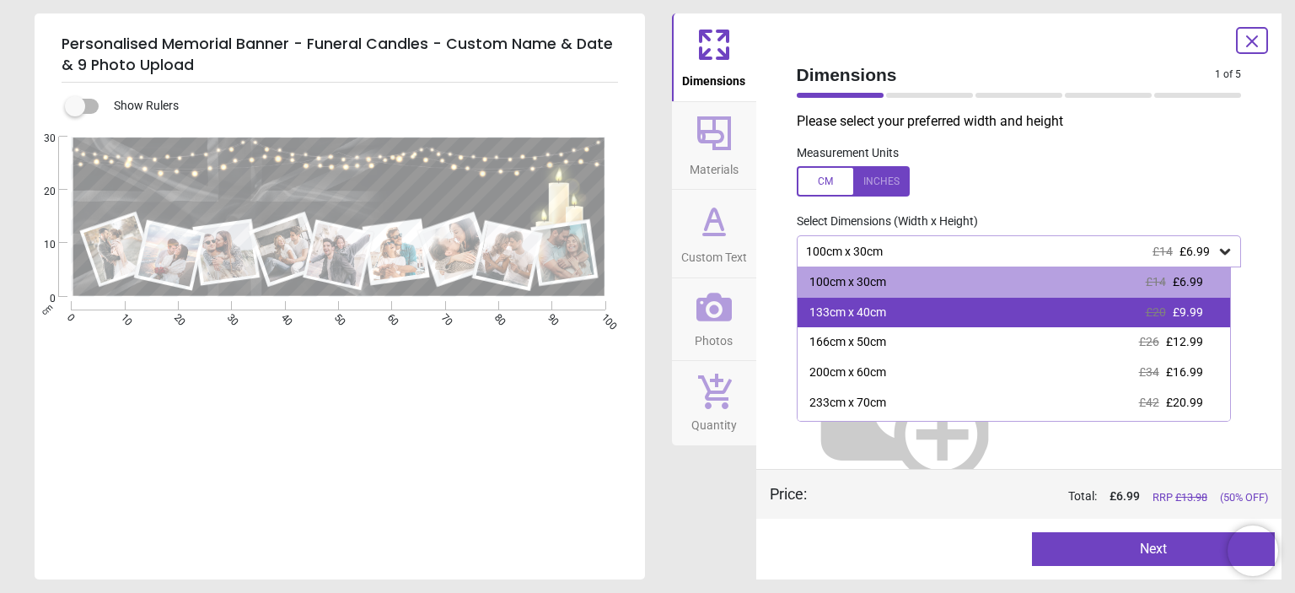
click at [1118, 307] on div "133cm x 40cm £20 £9.99" at bounding box center [1014, 313] width 433 height 30
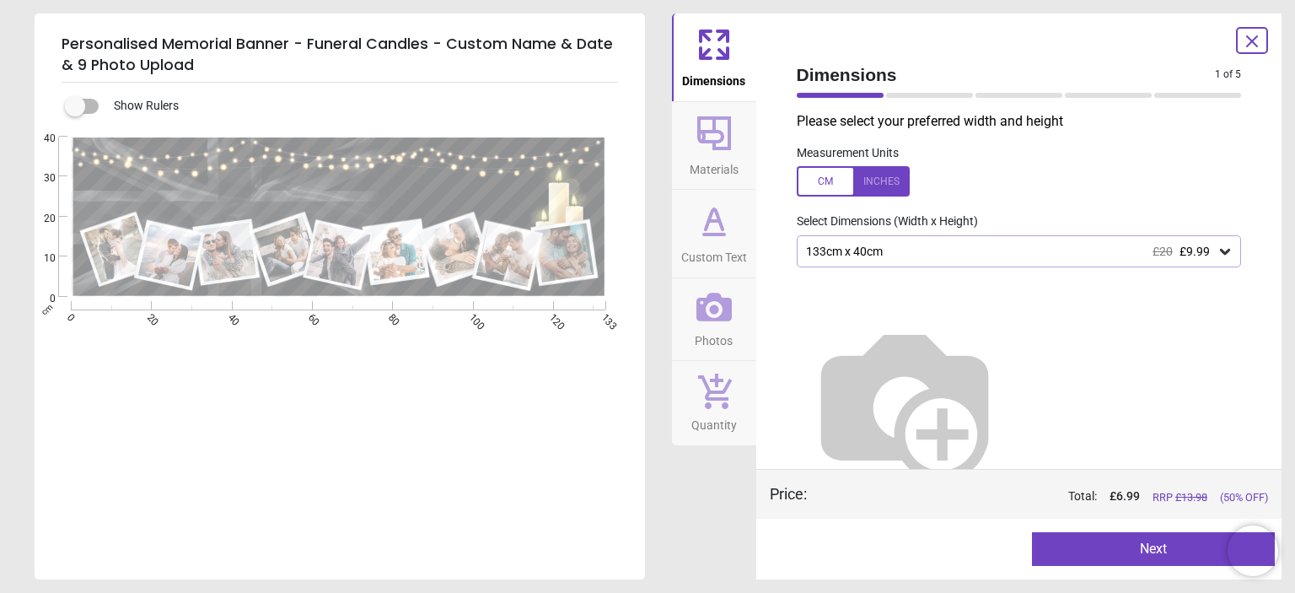
click at [1150, 548] on button "Next" at bounding box center [1153, 549] width 243 height 34
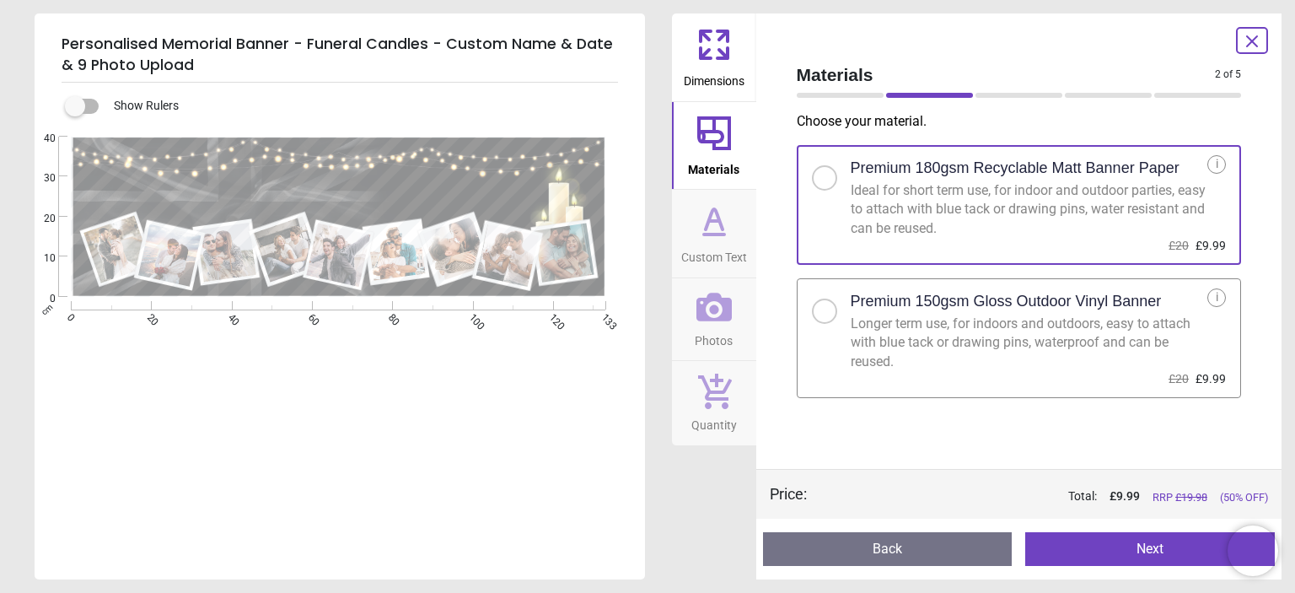
click at [832, 310] on div at bounding box center [824, 311] width 25 height 25
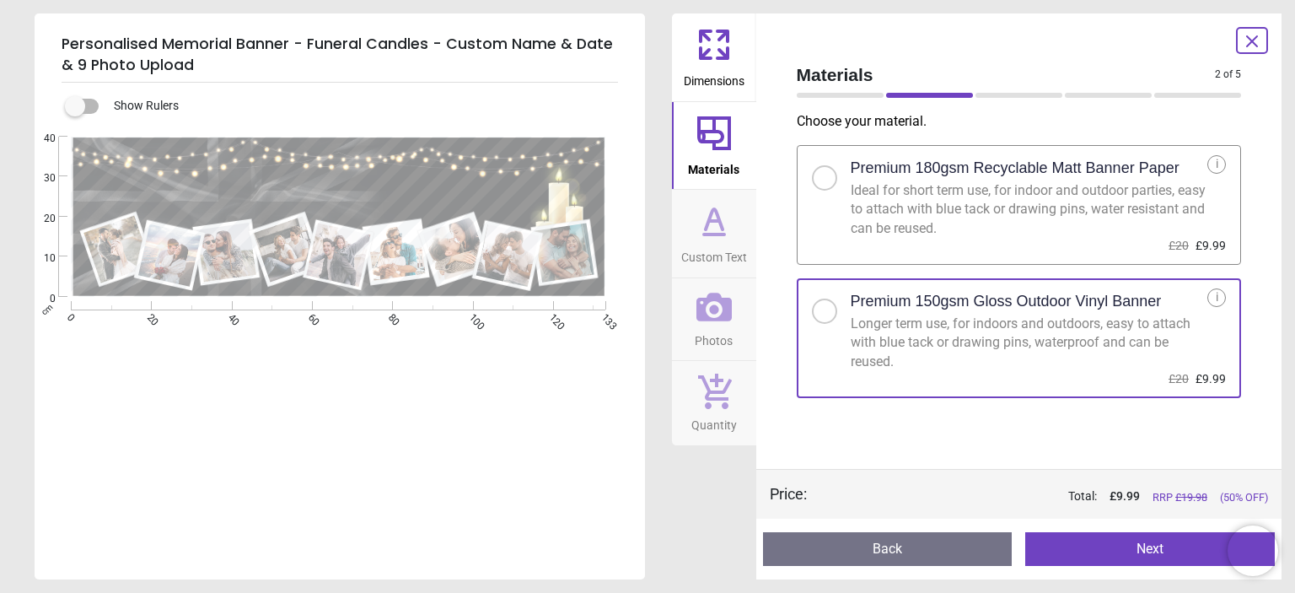
click at [1129, 546] on button "Next" at bounding box center [1151, 549] width 250 height 34
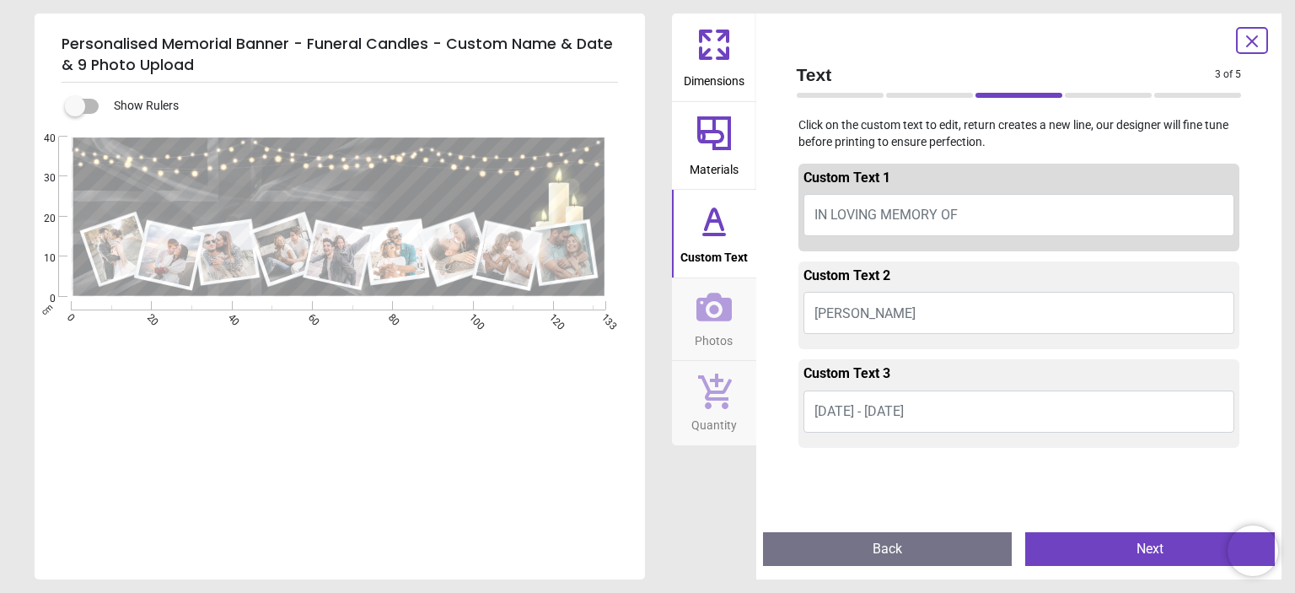
click at [968, 313] on button "[PERSON_NAME]" at bounding box center [1020, 313] width 432 height 42
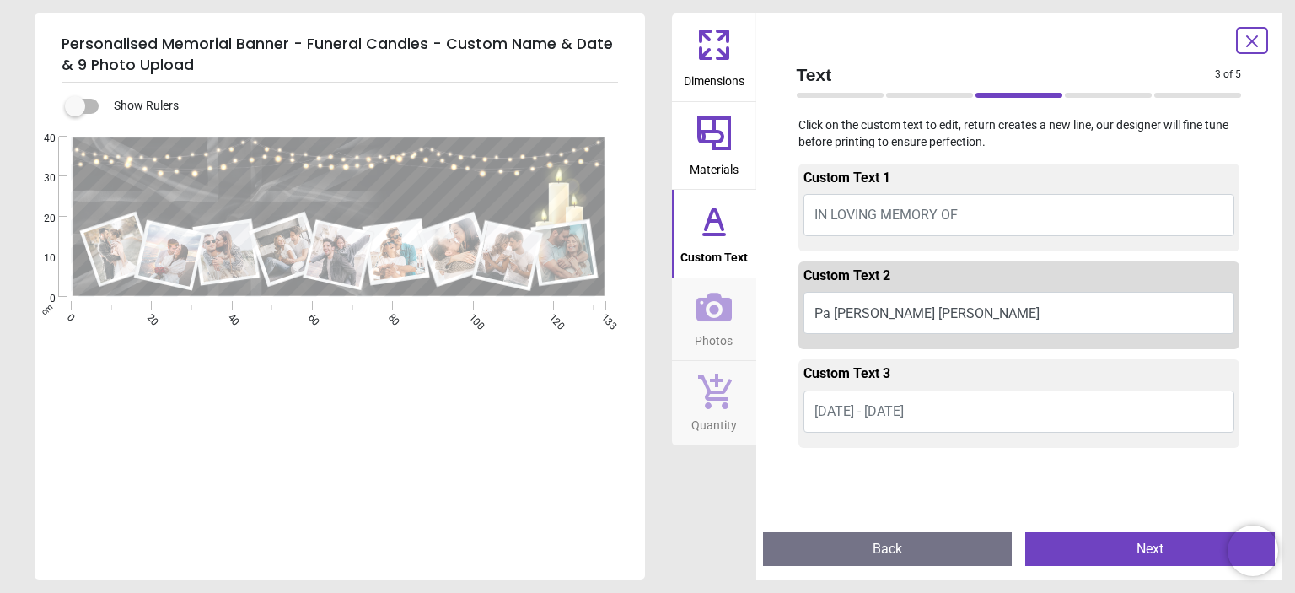
type textarea "**********"
click at [886, 410] on span "[DATE] - [DATE]" at bounding box center [859, 411] width 89 height 16
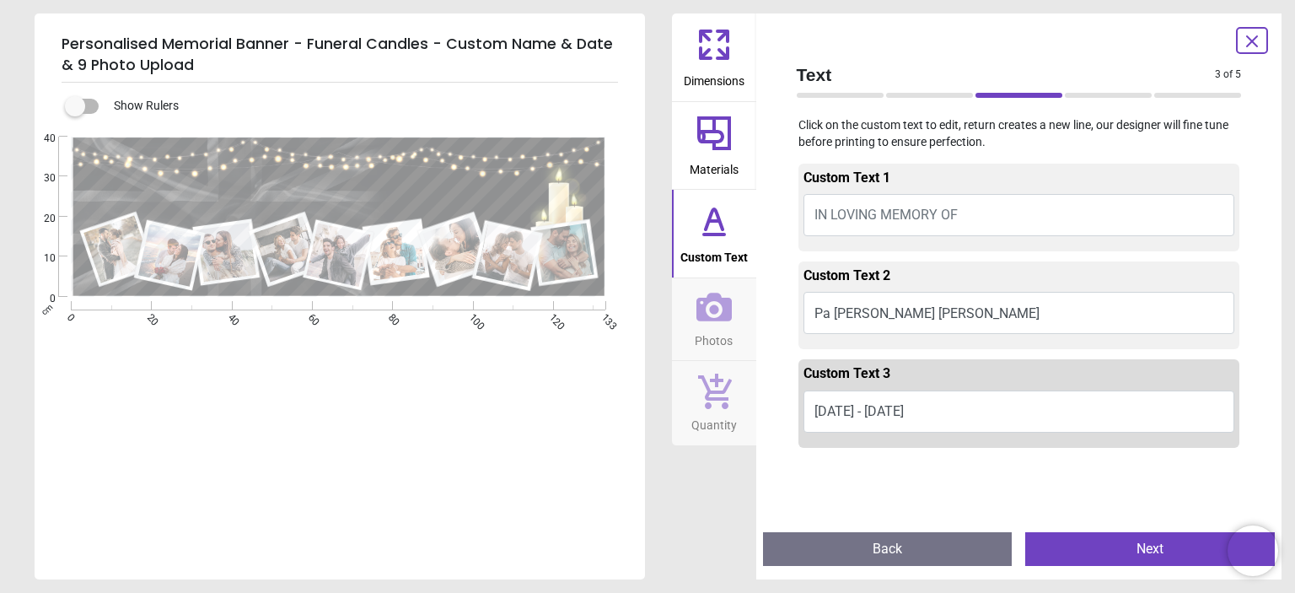
type textarea "**********"
click at [1101, 549] on button "Next" at bounding box center [1151, 549] width 250 height 34
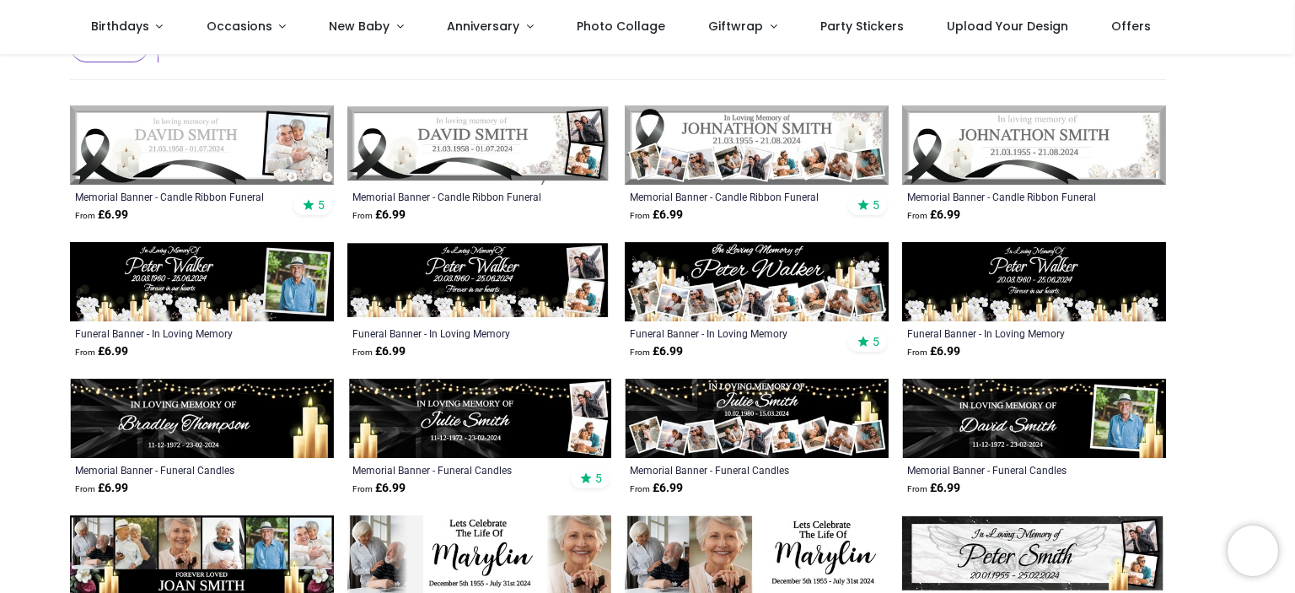
scroll to position [148, 0]
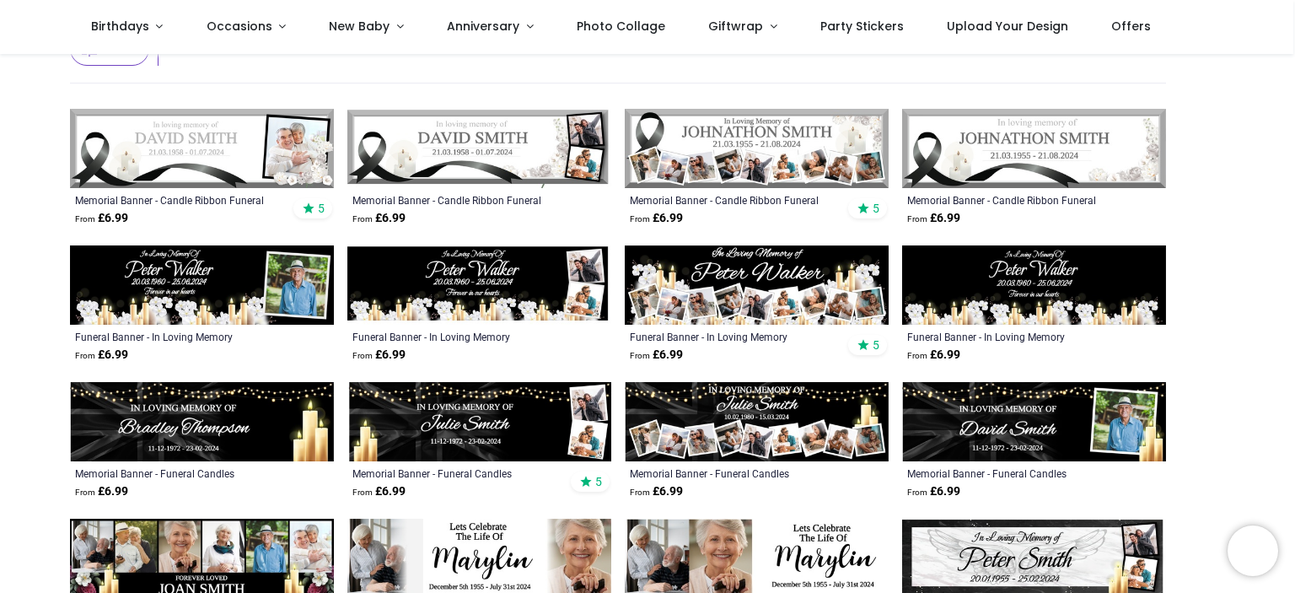
click at [771, 165] on img at bounding box center [757, 148] width 264 height 79
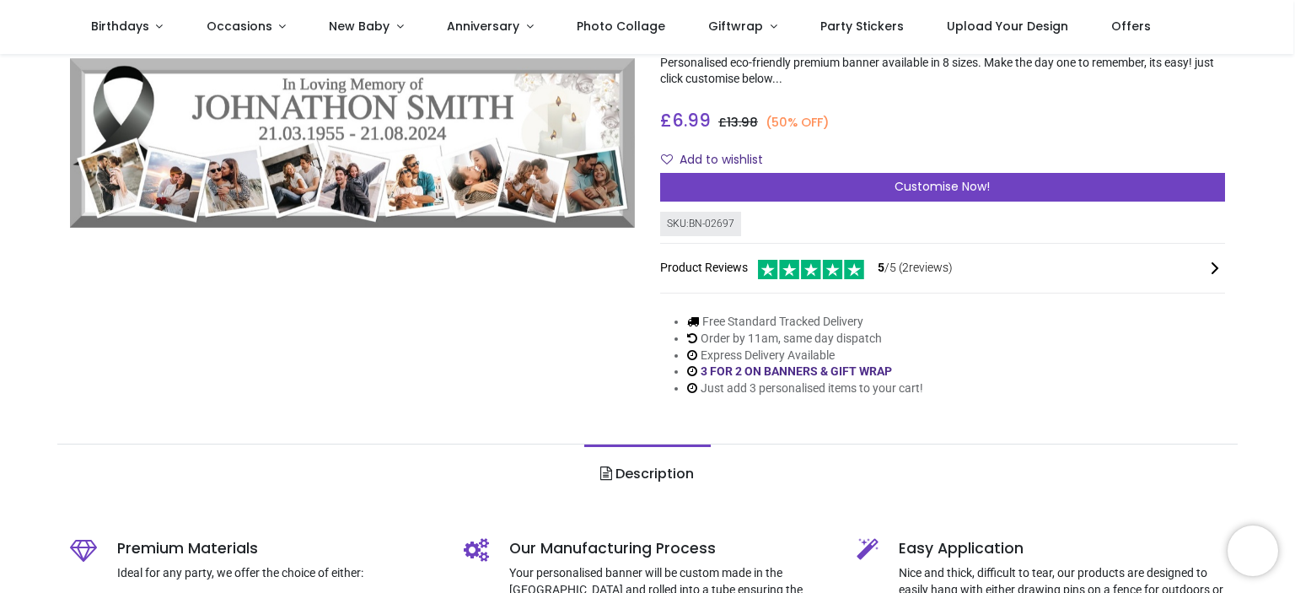
scroll to position [94, 0]
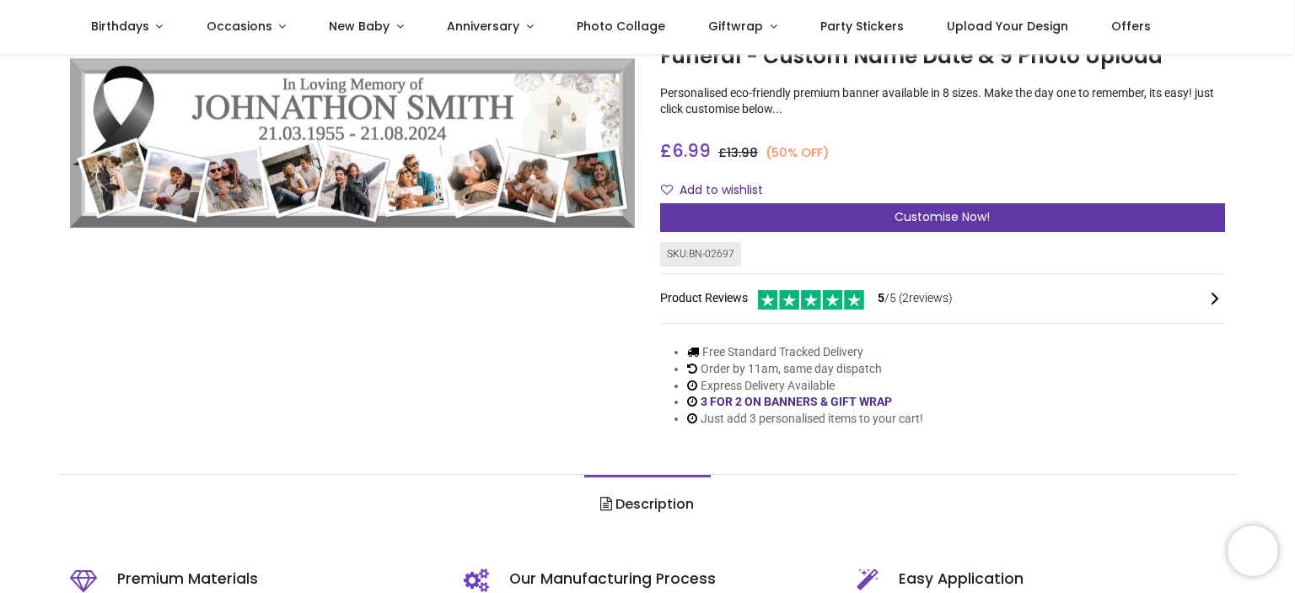
click at [1034, 213] on div "Customise Now!" at bounding box center [942, 217] width 565 height 29
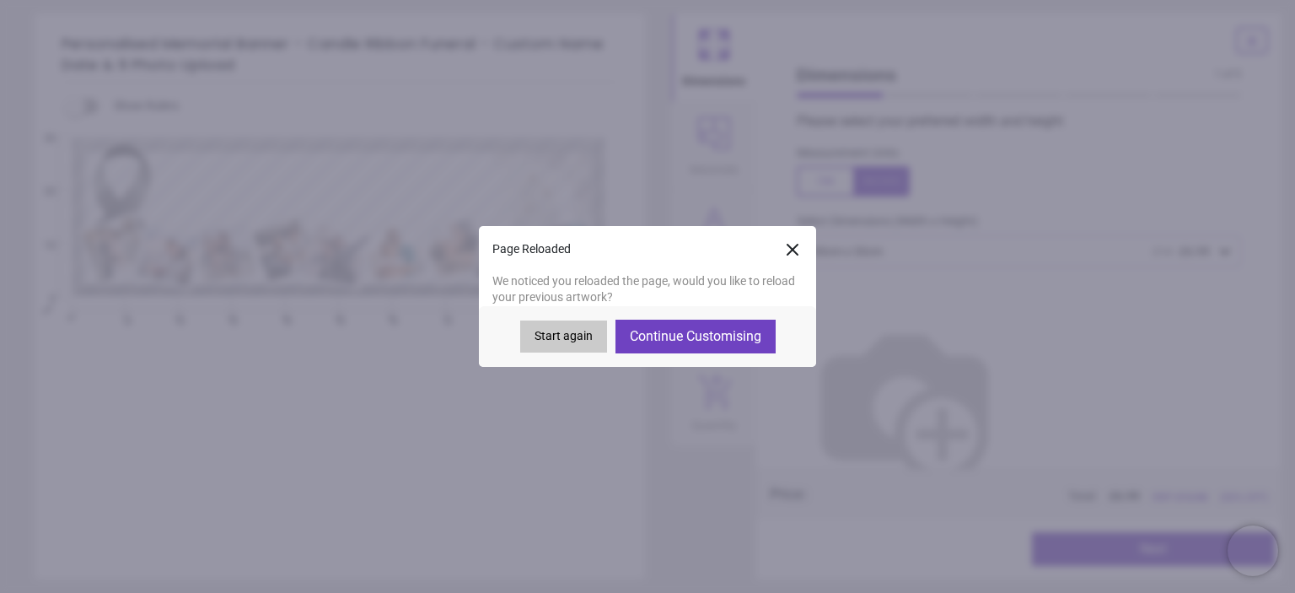
click at [732, 340] on button "Continue Customising" at bounding box center [696, 337] width 160 height 34
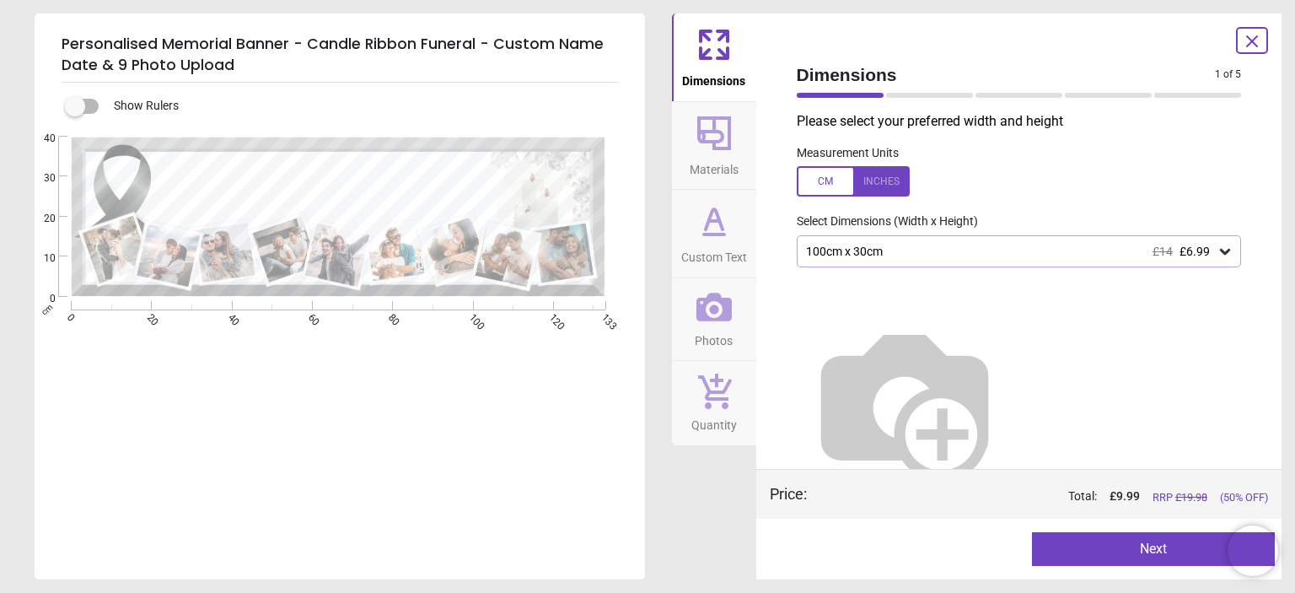
type textarea "**********"
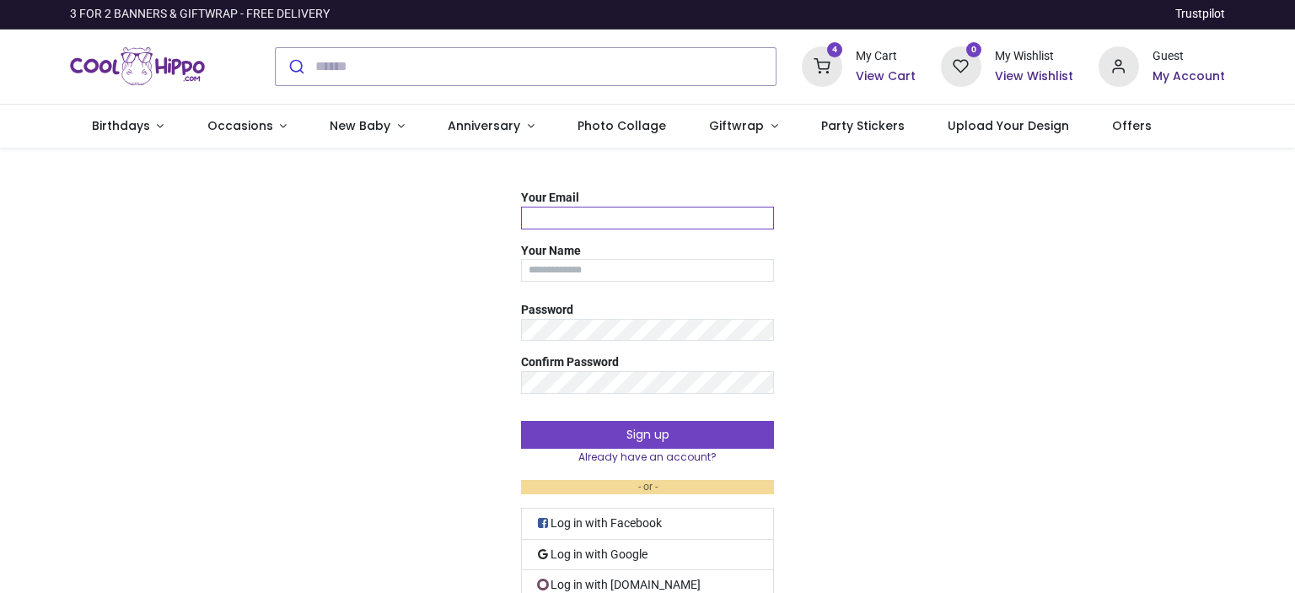
click at [638, 216] on input "Your Email" at bounding box center [647, 218] width 253 height 23
type input "**********"
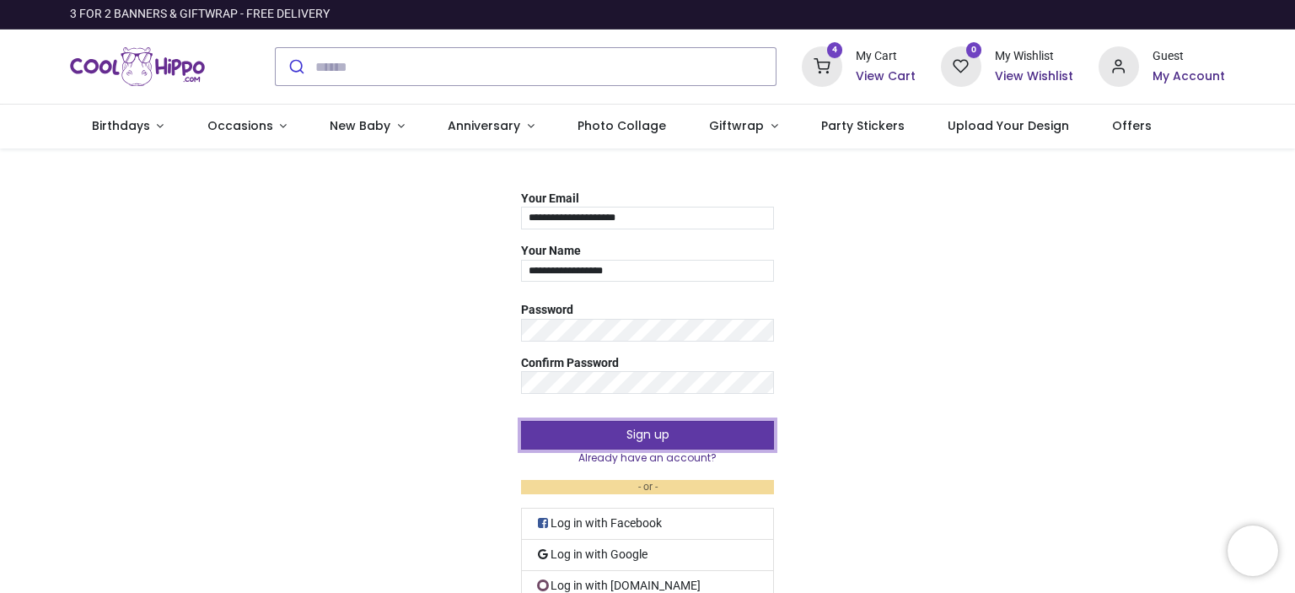
click at [584, 432] on button "Sign up" at bounding box center [647, 435] width 253 height 29
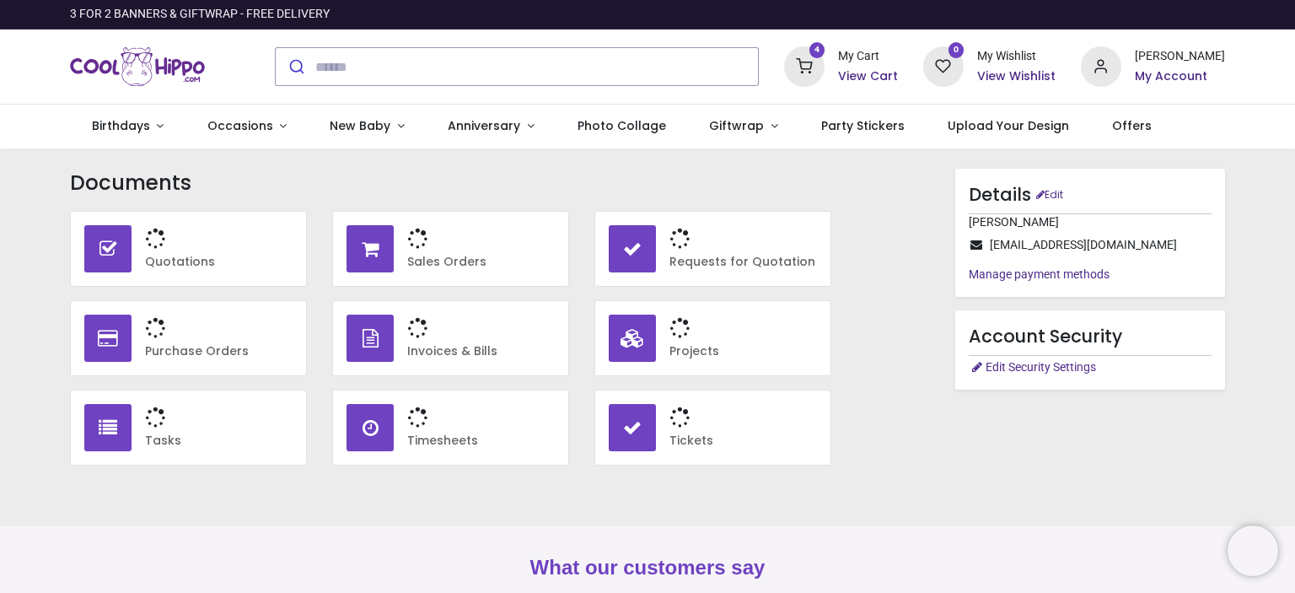
type input "**********"
click at [848, 77] on h6 "View Cart" at bounding box center [868, 76] width 60 height 17
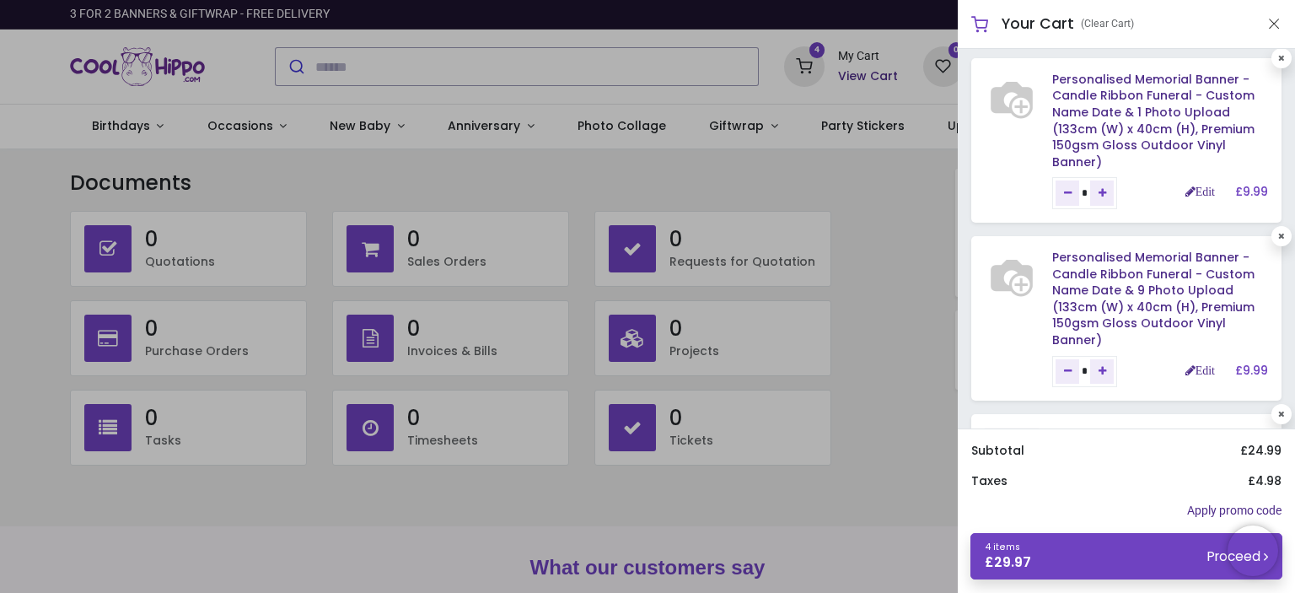
scroll to position [435, 0]
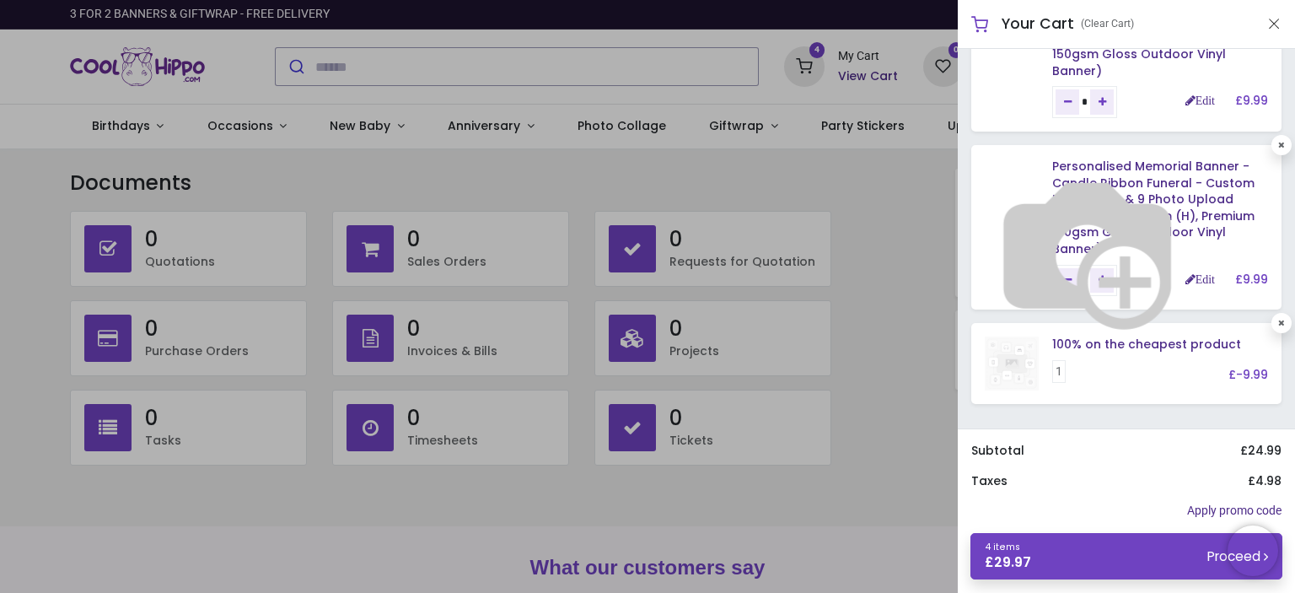
click at [1033, 222] on img at bounding box center [1088, 251] width 216 height 216
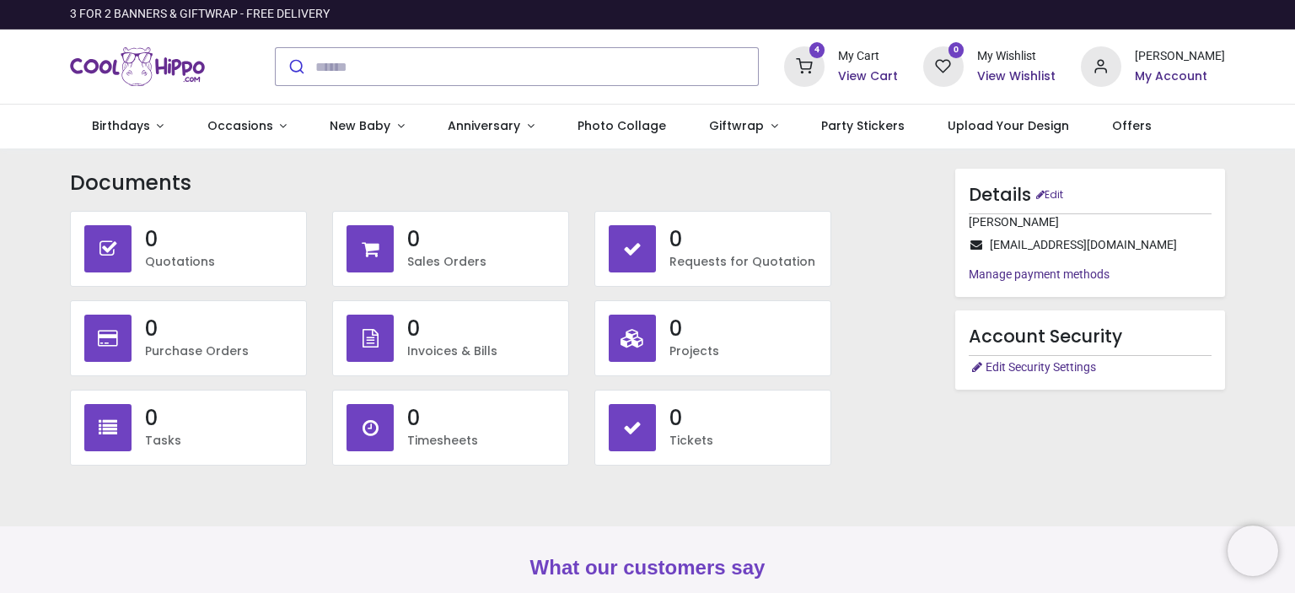
click at [851, 72] on h6 "View Cart" at bounding box center [868, 76] width 60 height 17
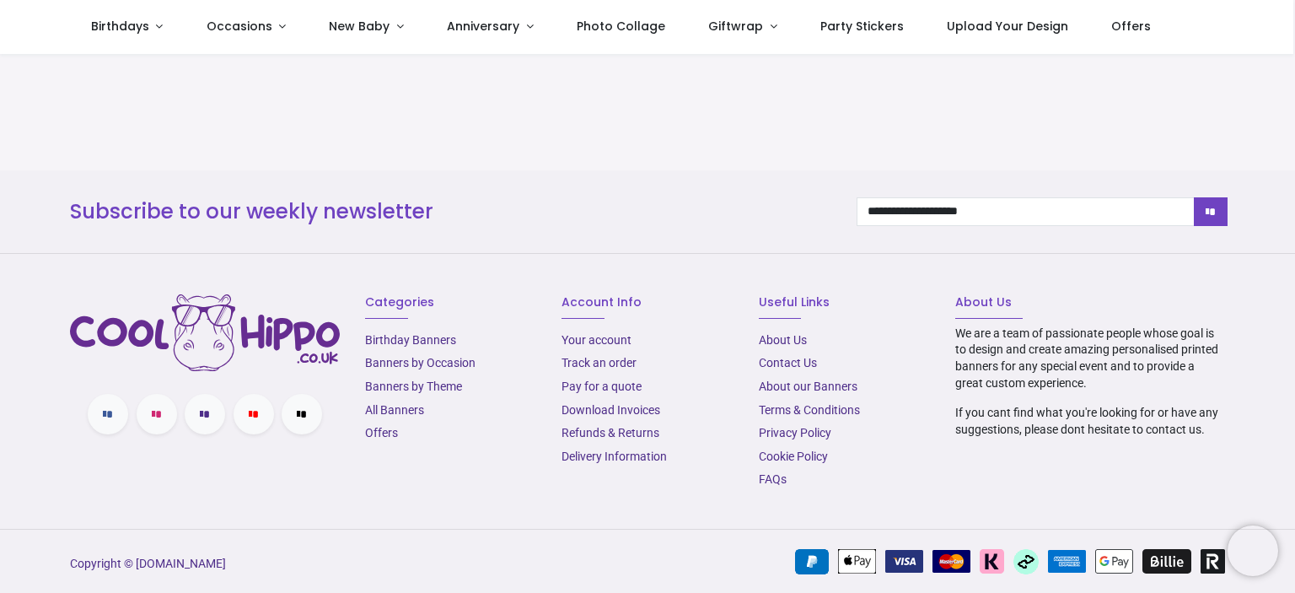
scroll to position [523, 0]
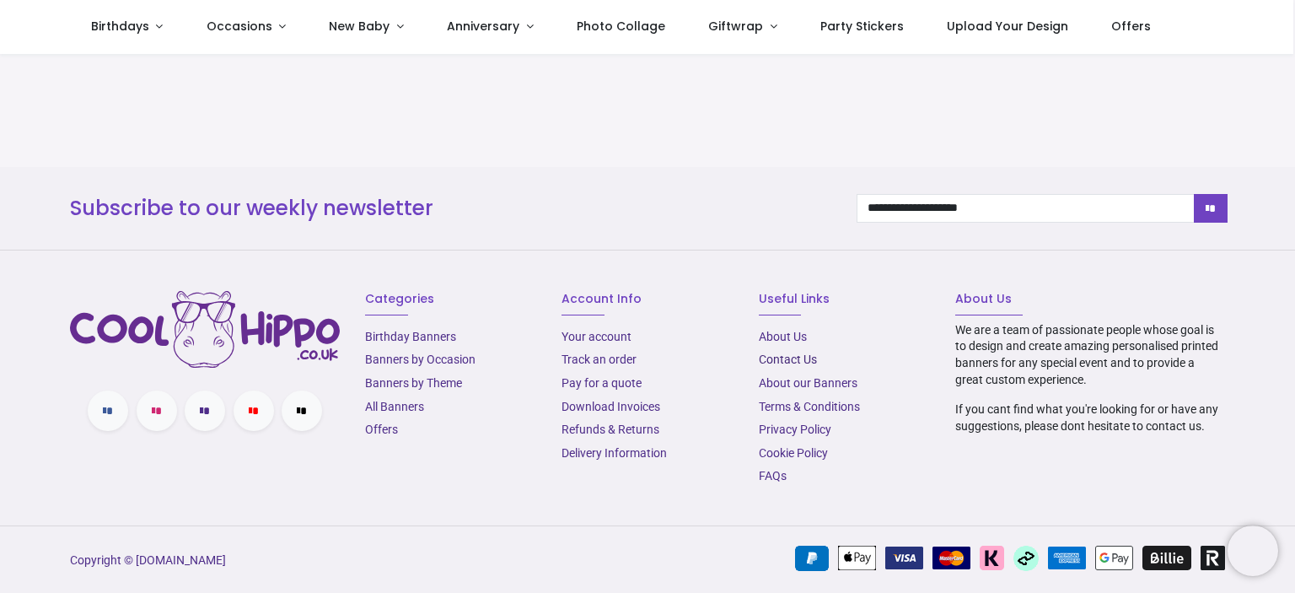
click at [798, 356] on link "Contact Us" at bounding box center [788, 359] width 58 height 13
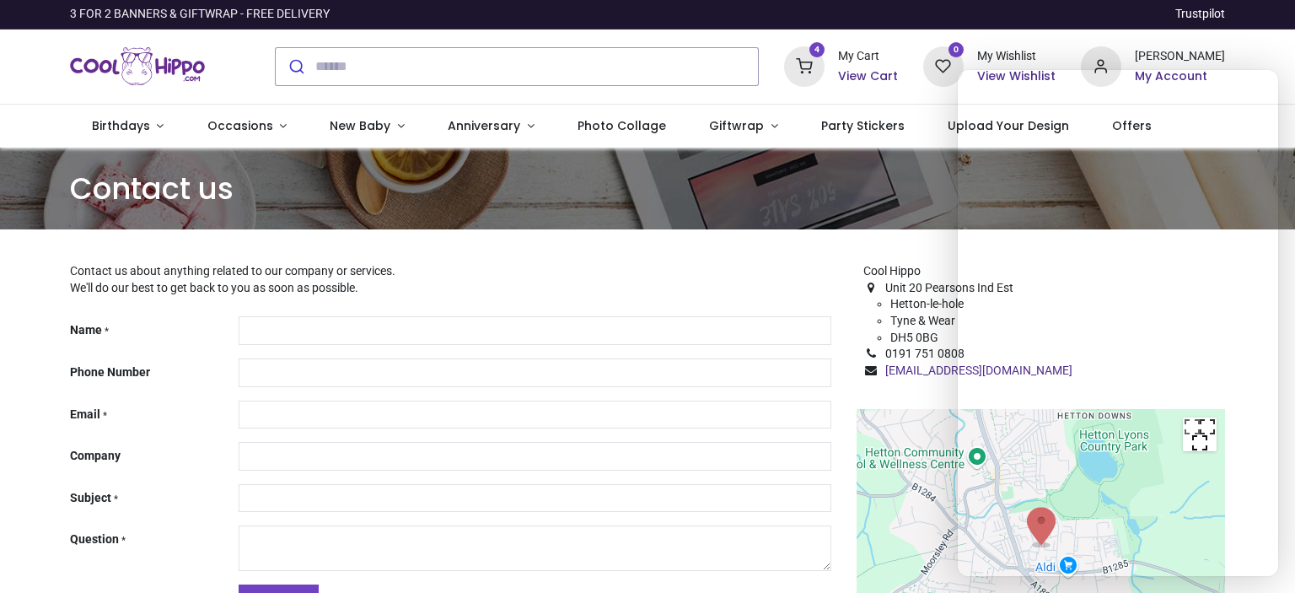
click at [923, 391] on p at bounding box center [1041, 387] width 369 height 17
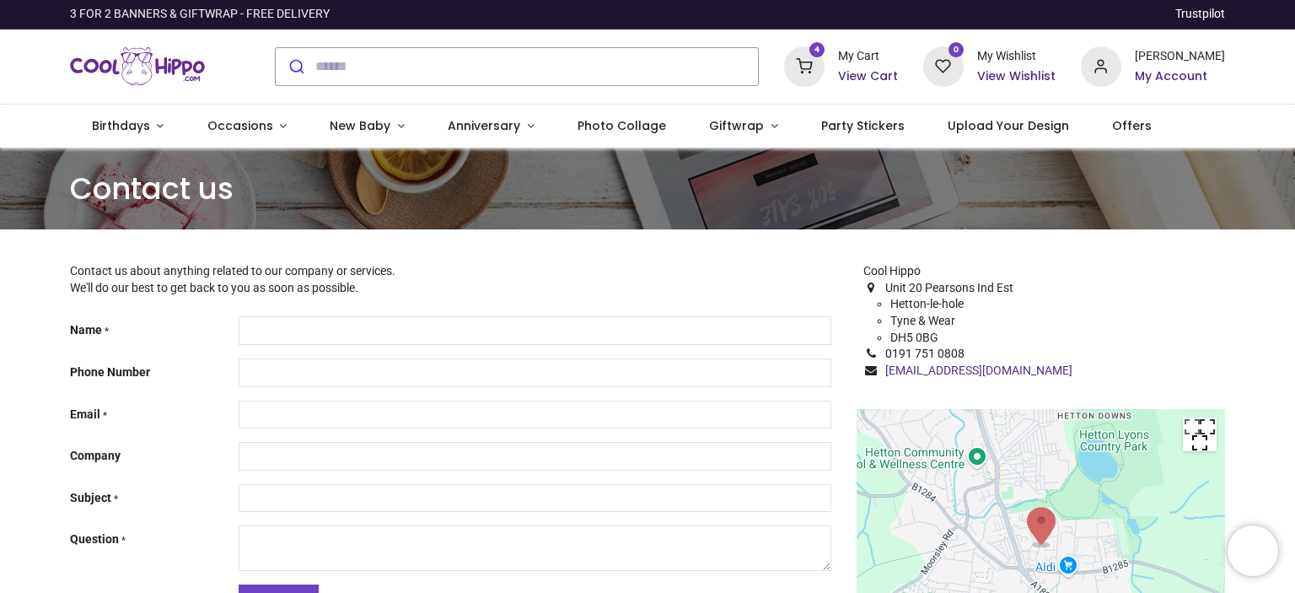
click at [843, 70] on h6 "View Cart" at bounding box center [868, 76] width 60 height 17
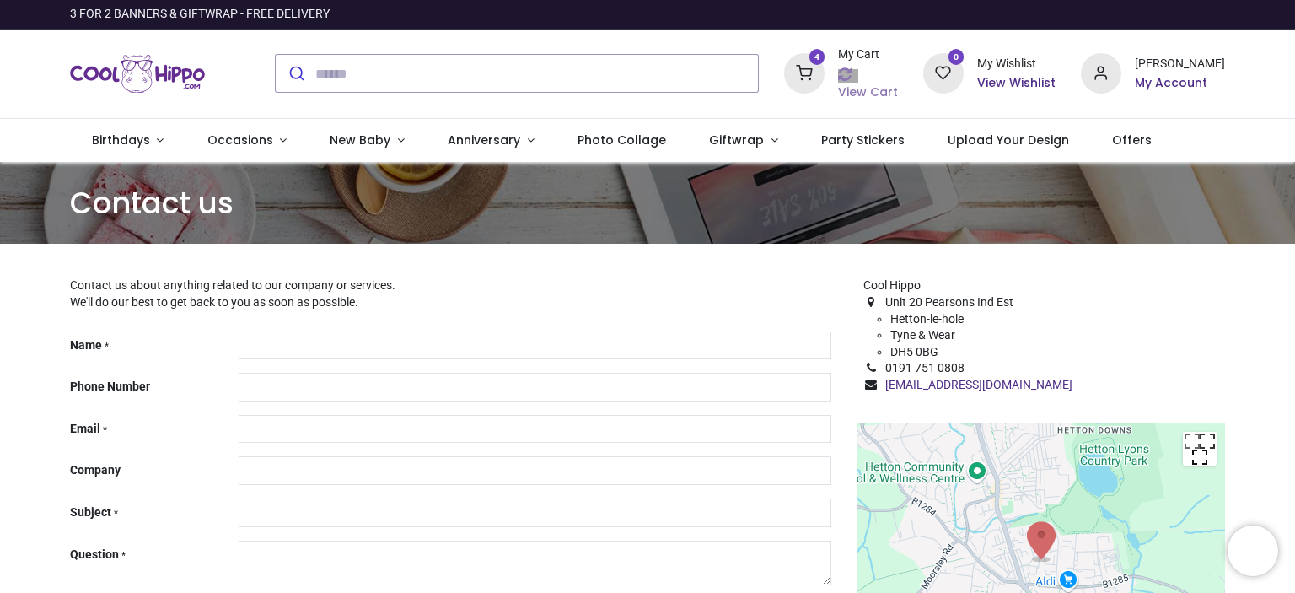
type input "**********"
type input "***"
type input "**********"
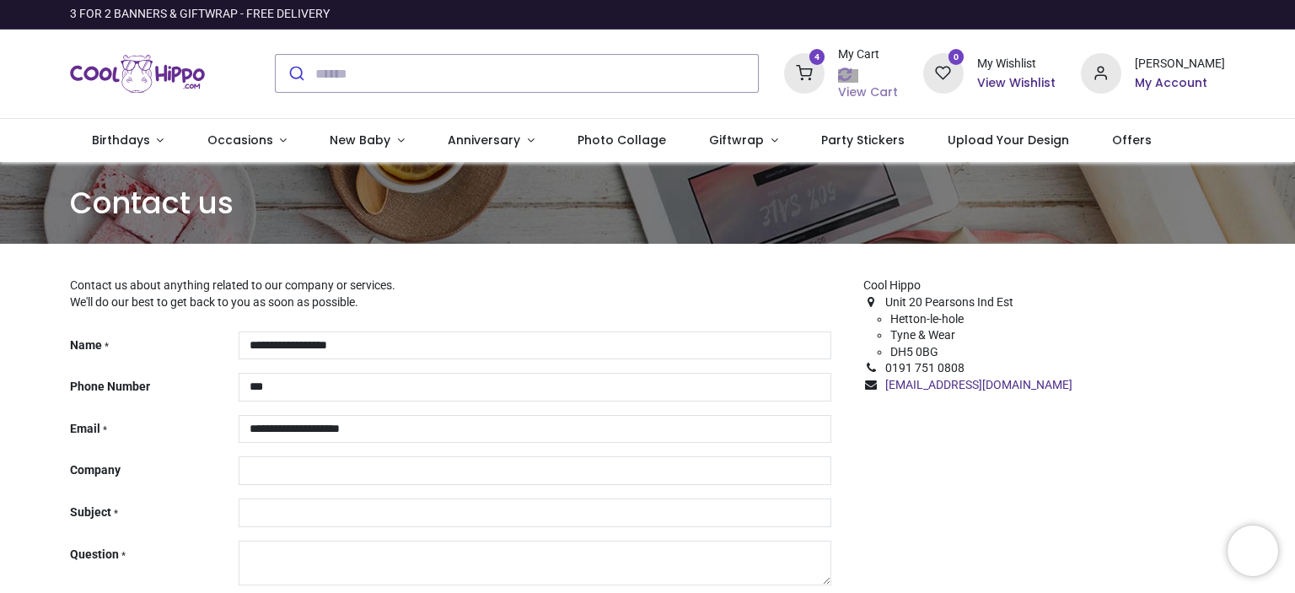
type input "**********"
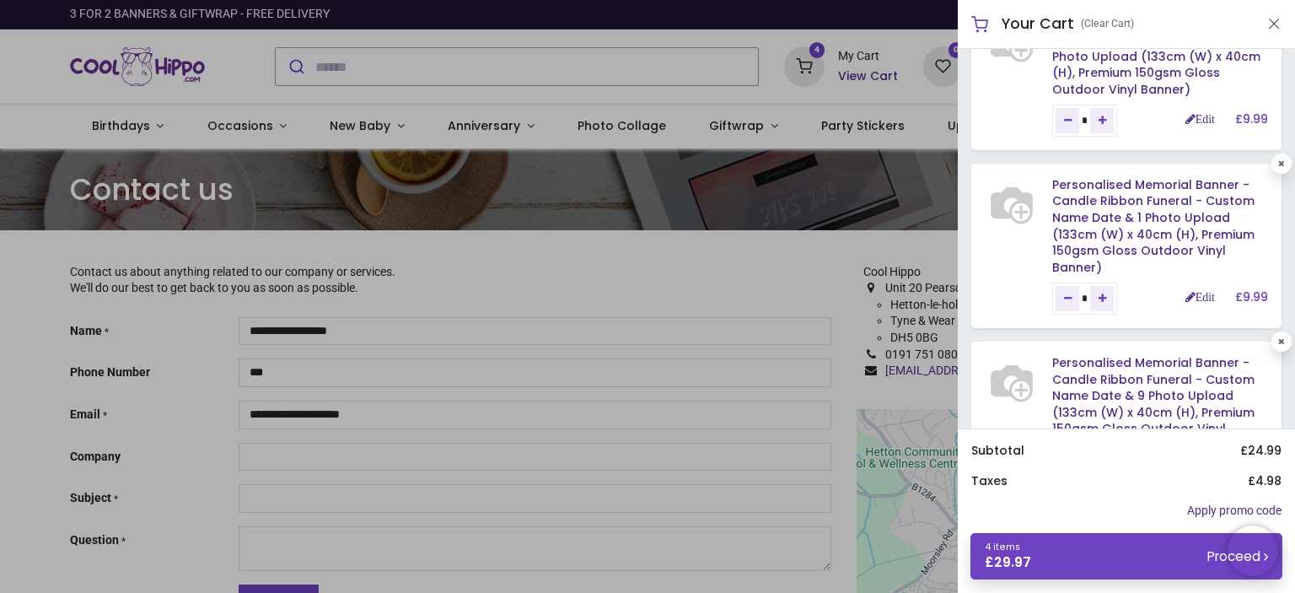
scroll to position [234, 0]
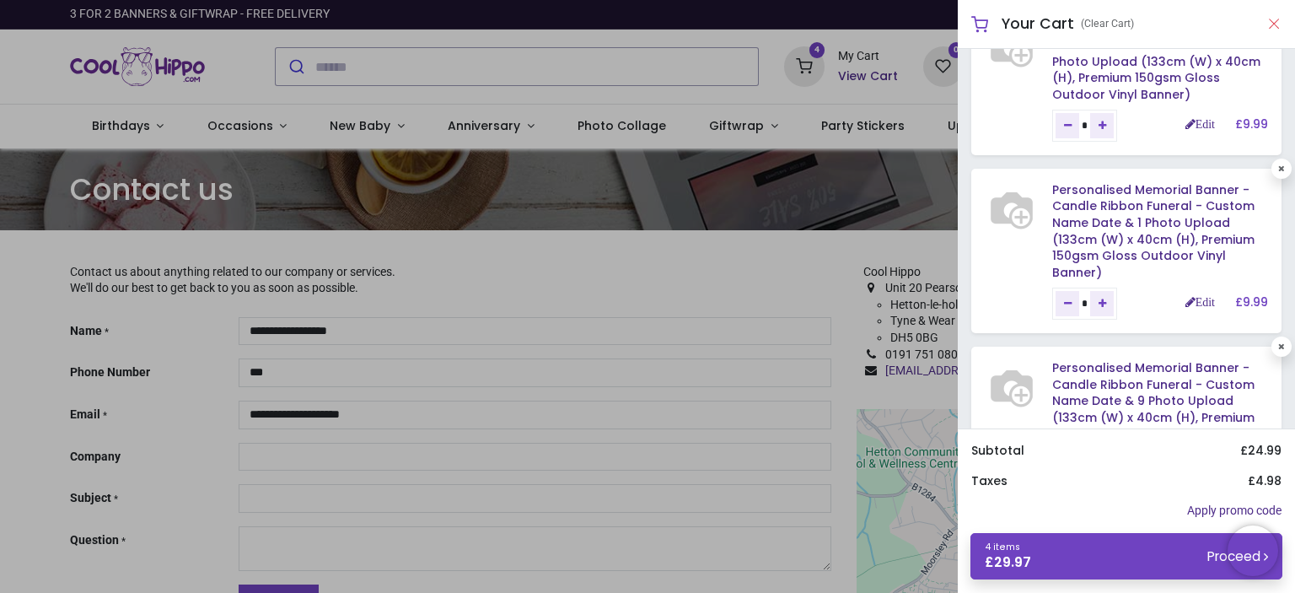
click at [1275, 23] on button "Close" at bounding box center [1274, 23] width 15 height 21
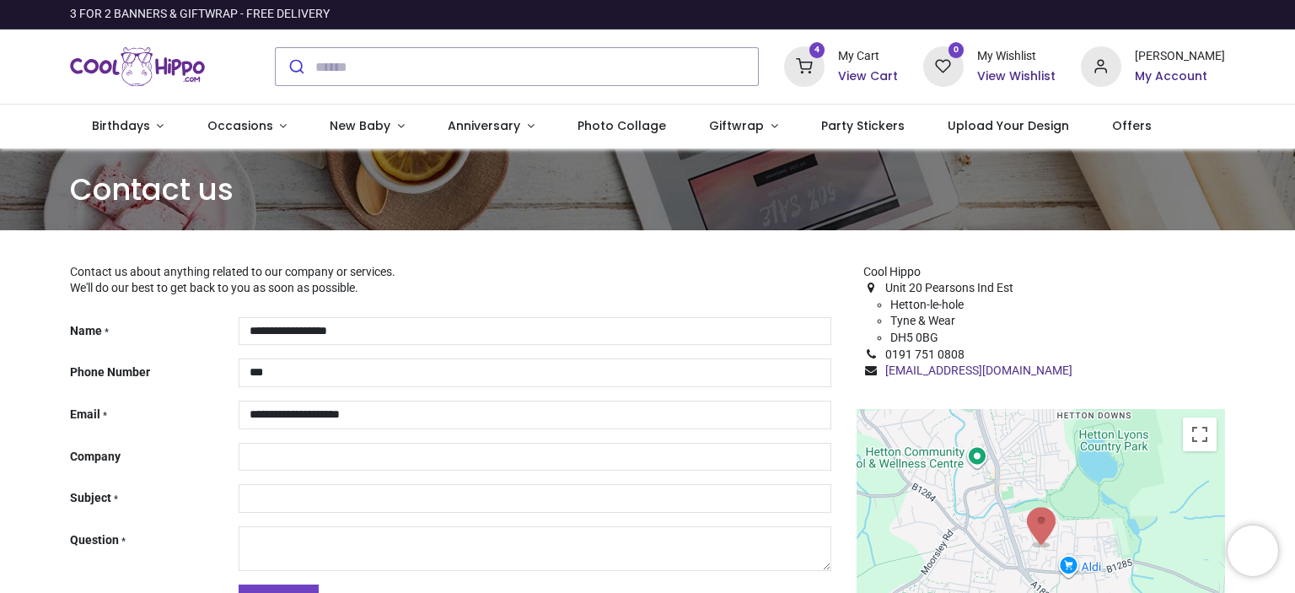
click at [854, 73] on h6 "View Cart" at bounding box center [868, 76] width 60 height 17
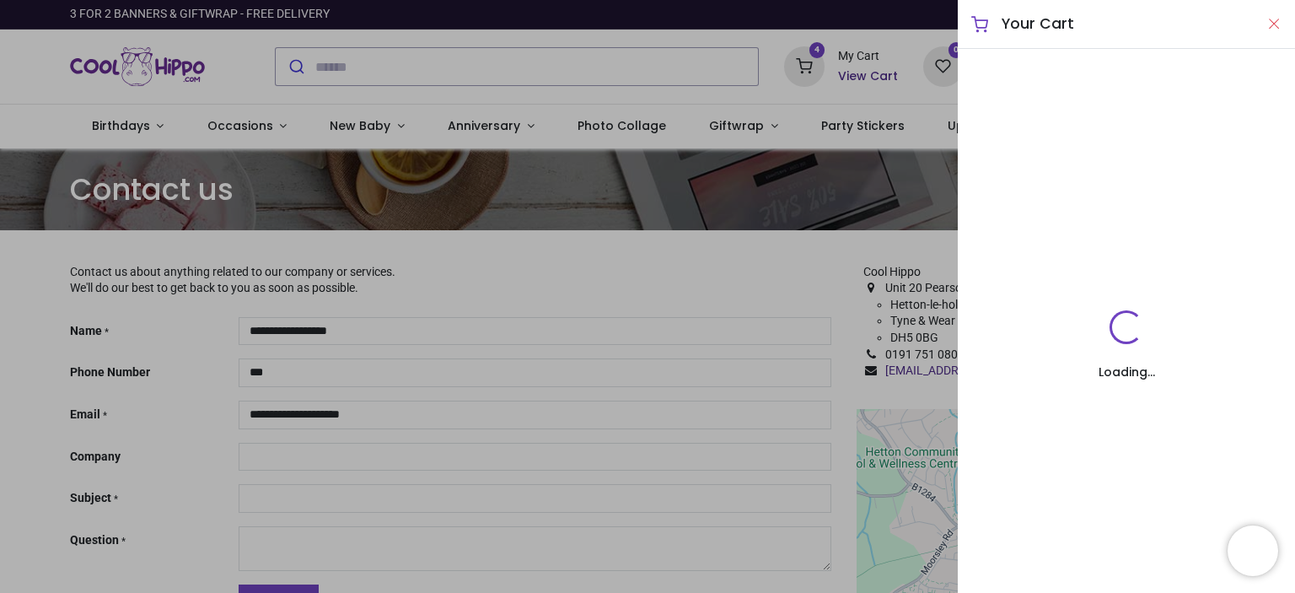
click at [1275, 21] on button "Close" at bounding box center [1274, 23] width 15 height 21
